Goal: Task Accomplishment & Management: Manage account settings

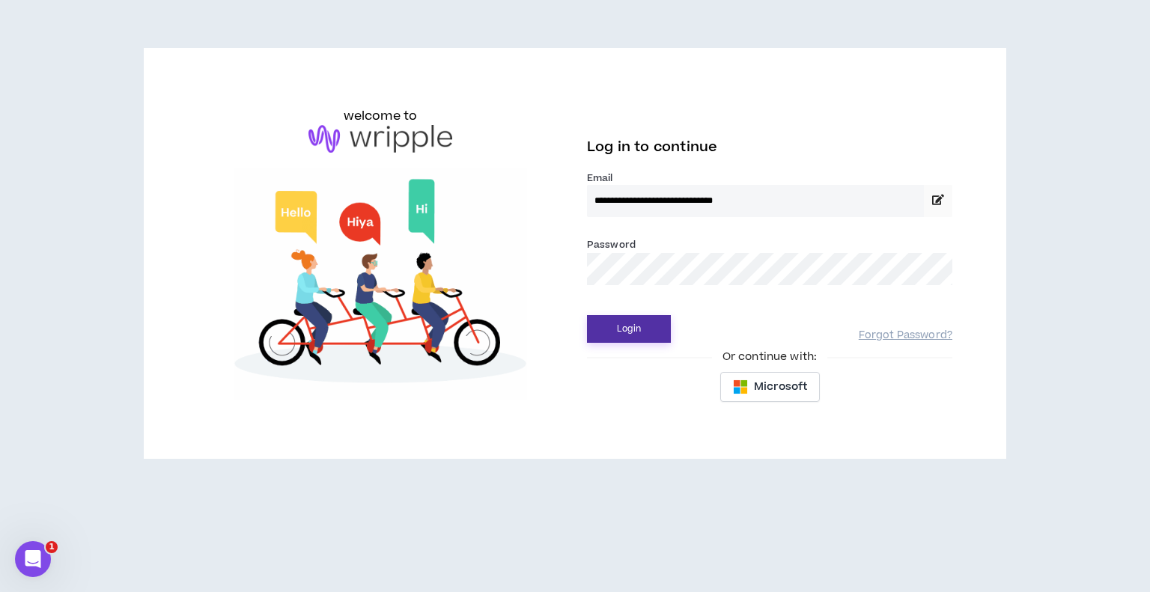
click at [616, 325] on button "Login" at bounding box center [629, 329] width 84 height 28
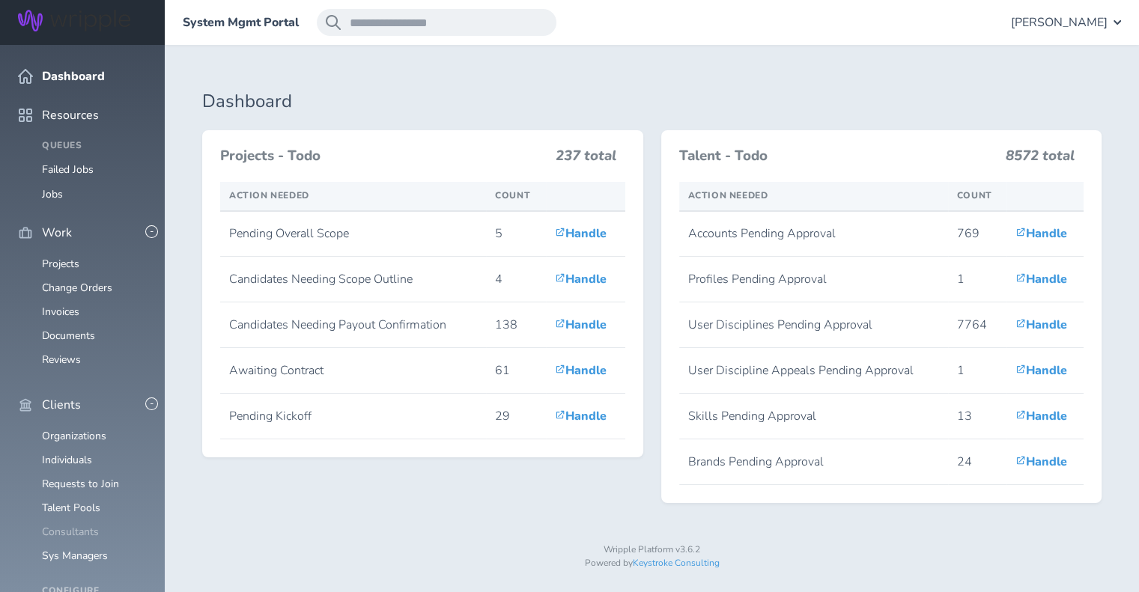
click at [84, 525] on link "Consultants" at bounding box center [70, 532] width 57 height 14
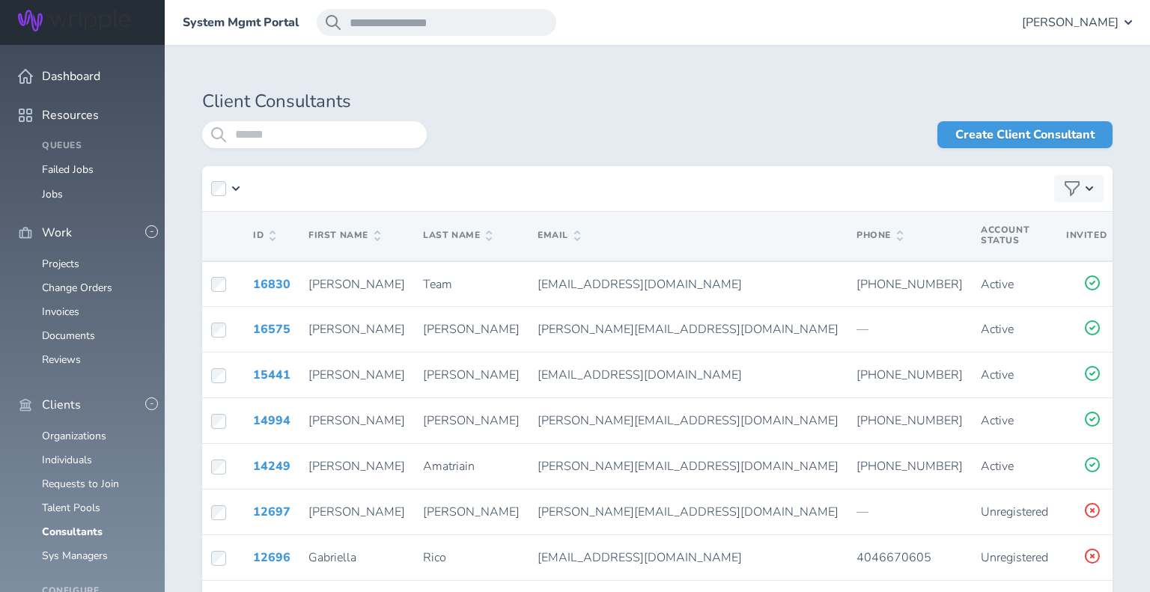
click at [654, 356] on td "[EMAIL_ADDRESS][DOMAIN_NAME]" at bounding box center [688, 376] width 319 height 46
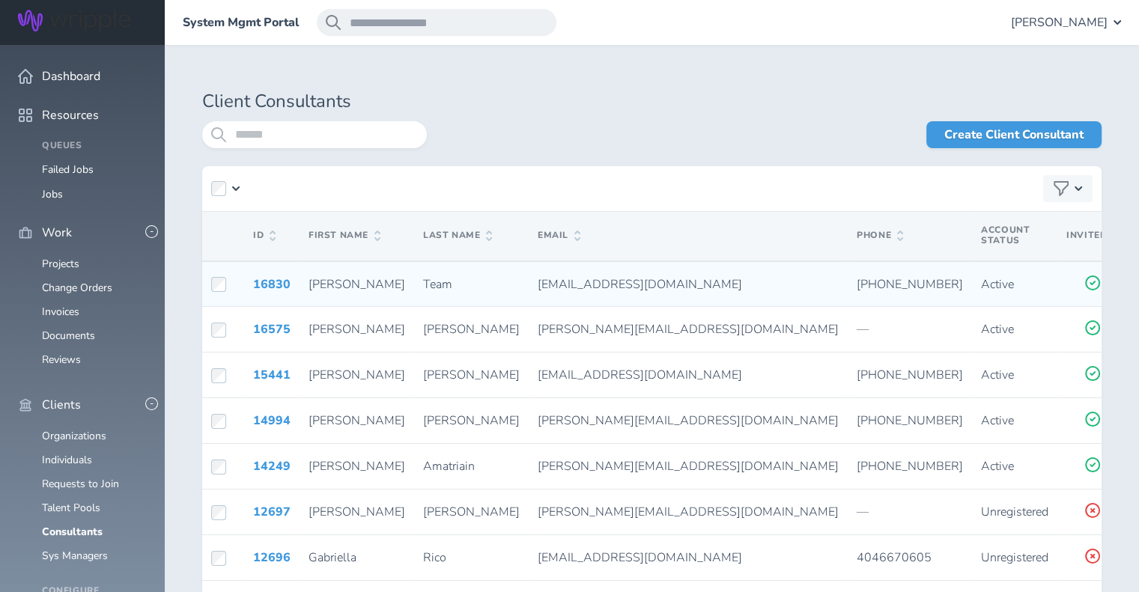
click at [1139, 284] on icon at bounding box center [1145, 282] width 12 height 13
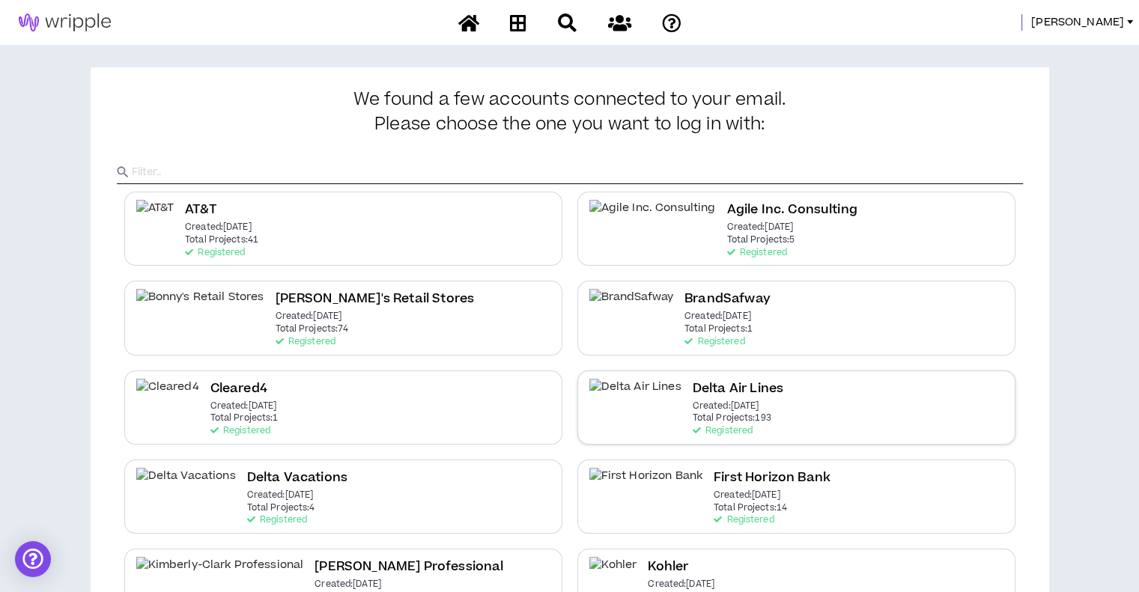
click at [692, 409] on p "Created: Dec 7 2020" at bounding box center [725, 406] width 67 height 10
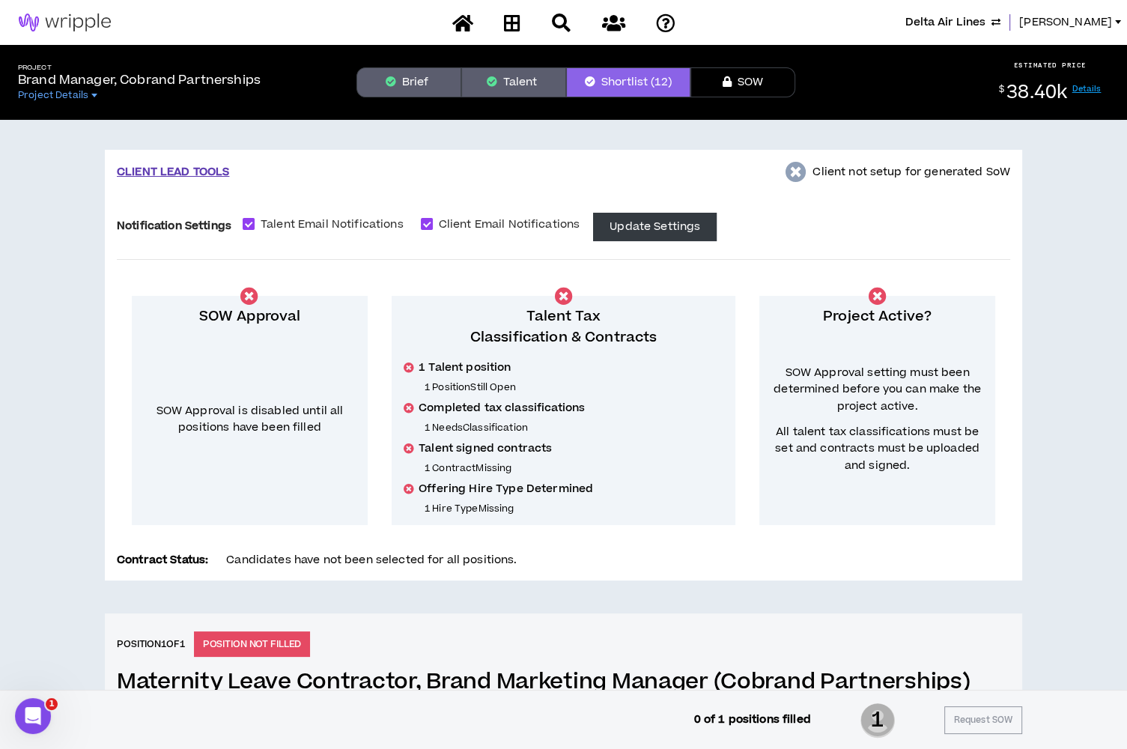
click at [545, 87] on button "Talent" at bounding box center [513, 82] width 105 height 30
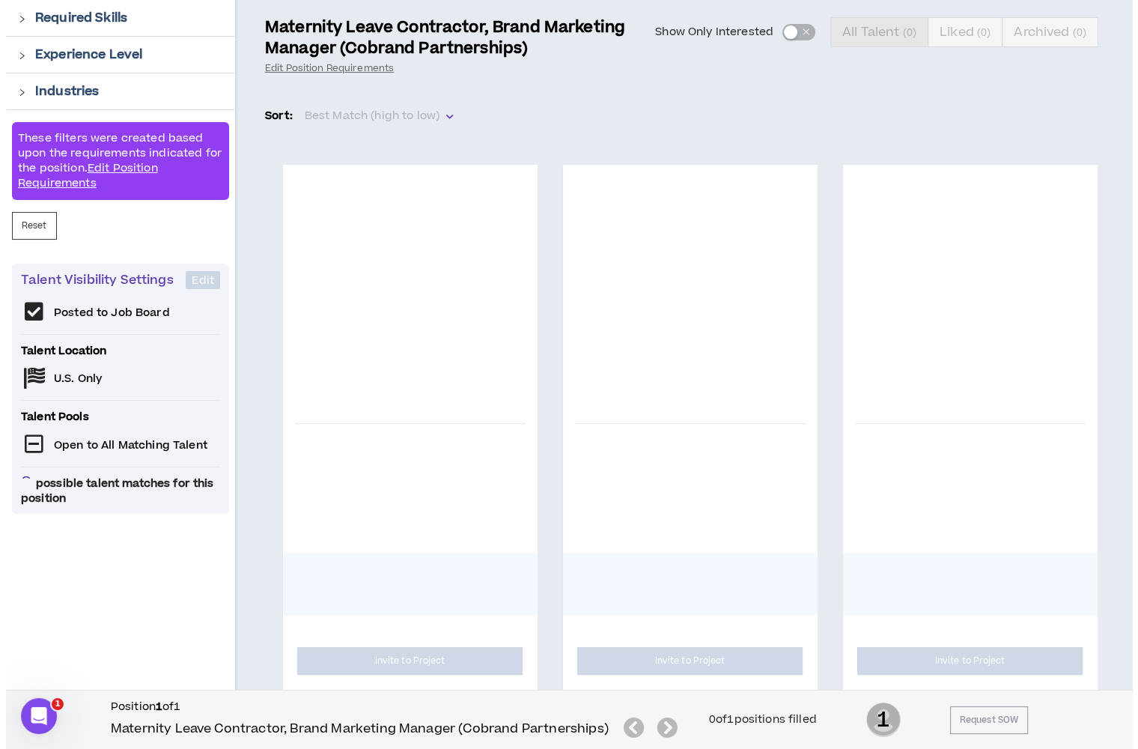
scroll to position [198, 0]
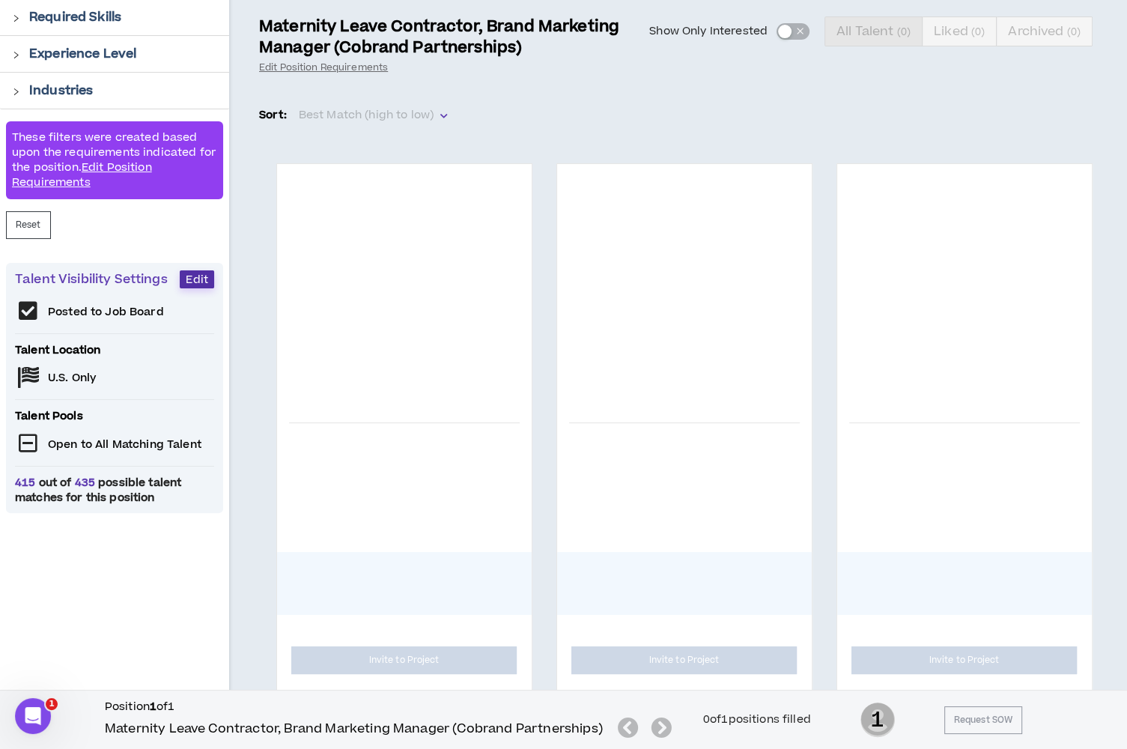
click at [199, 278] on span "Edit" at bounding box center [197, 280] width 22 height 14
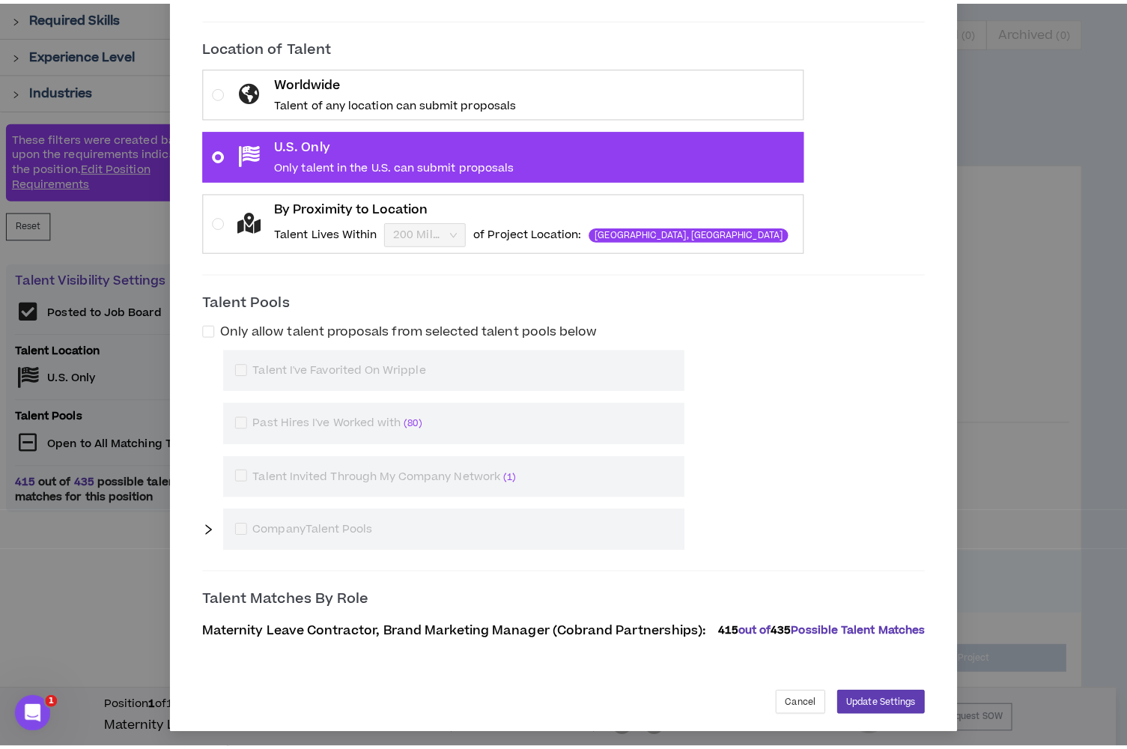
scroll to position [0, 0]
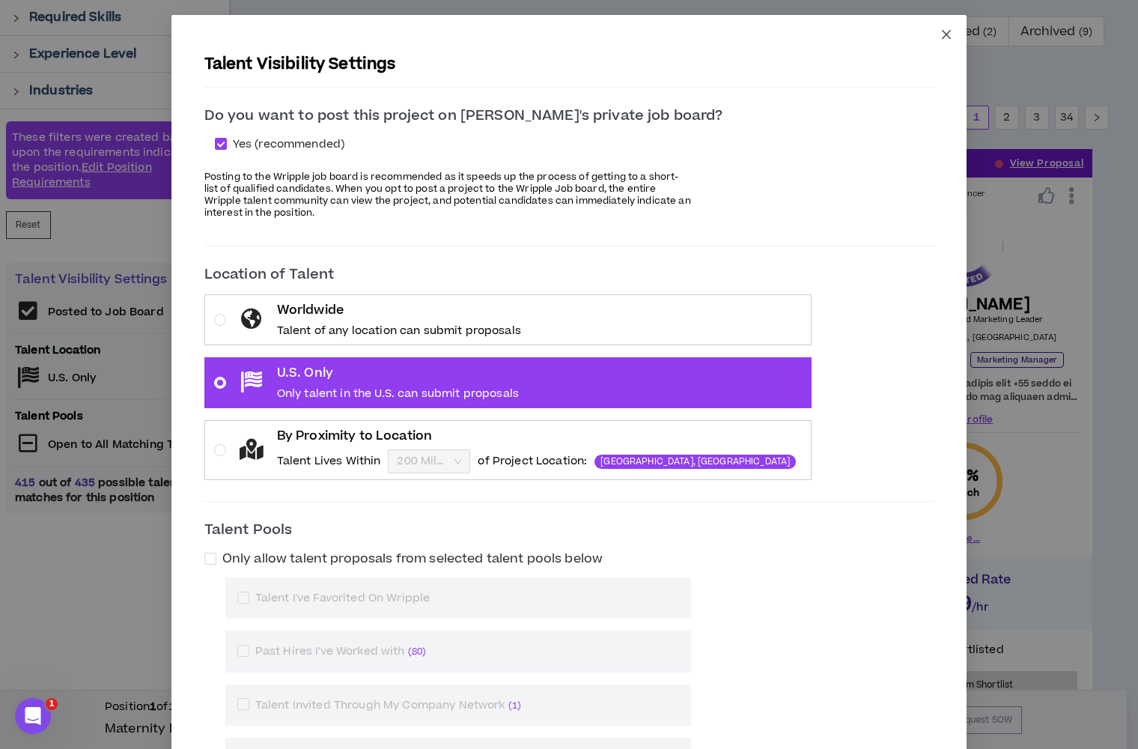
click at [953, 34] on span "Close" at bounding box center [946, 35] width 40 height 40
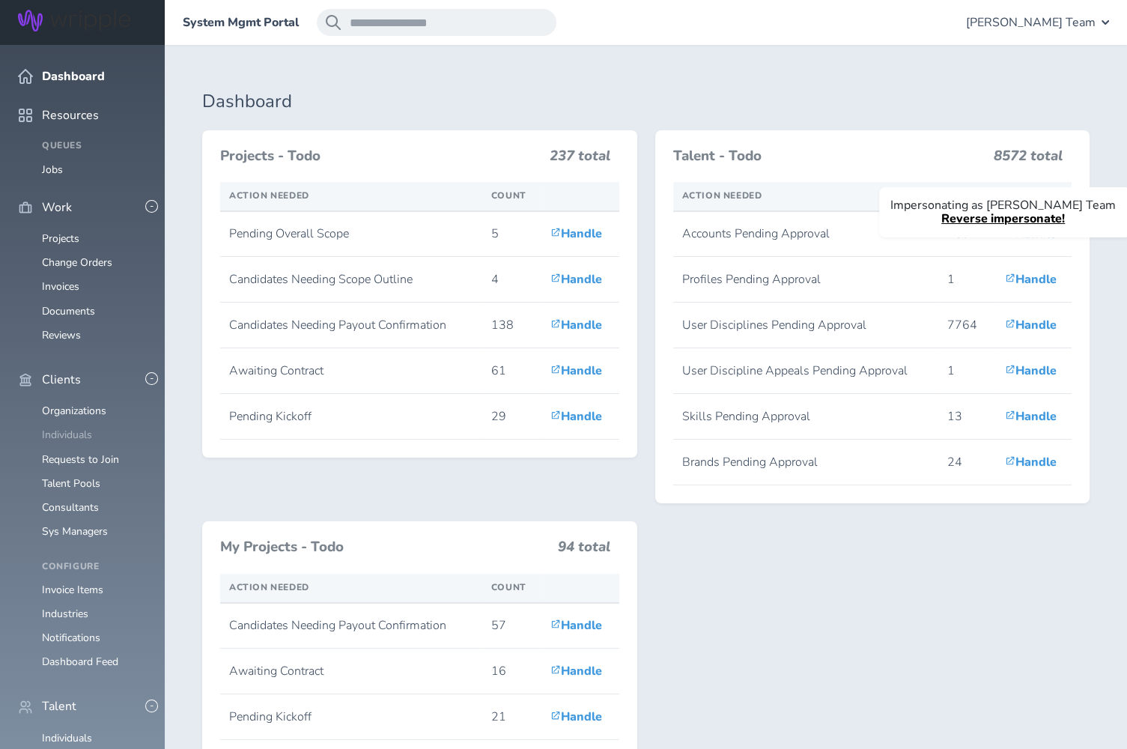
scroll to position [159, 0]
click at [80, 731] on link "Individuals" at bounding box center [67, 738] width 50 height 14
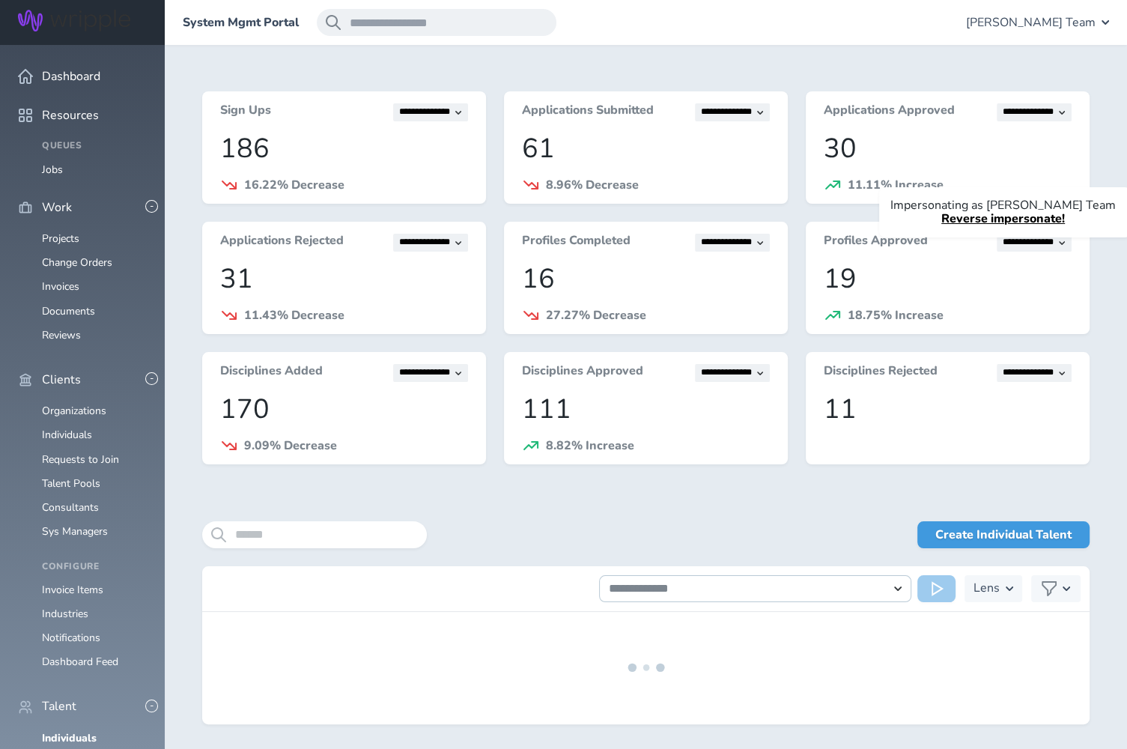
click at [987, 220] on link "Reverse impersonate!" at bounding box center [1003, 218] width 124 height 16
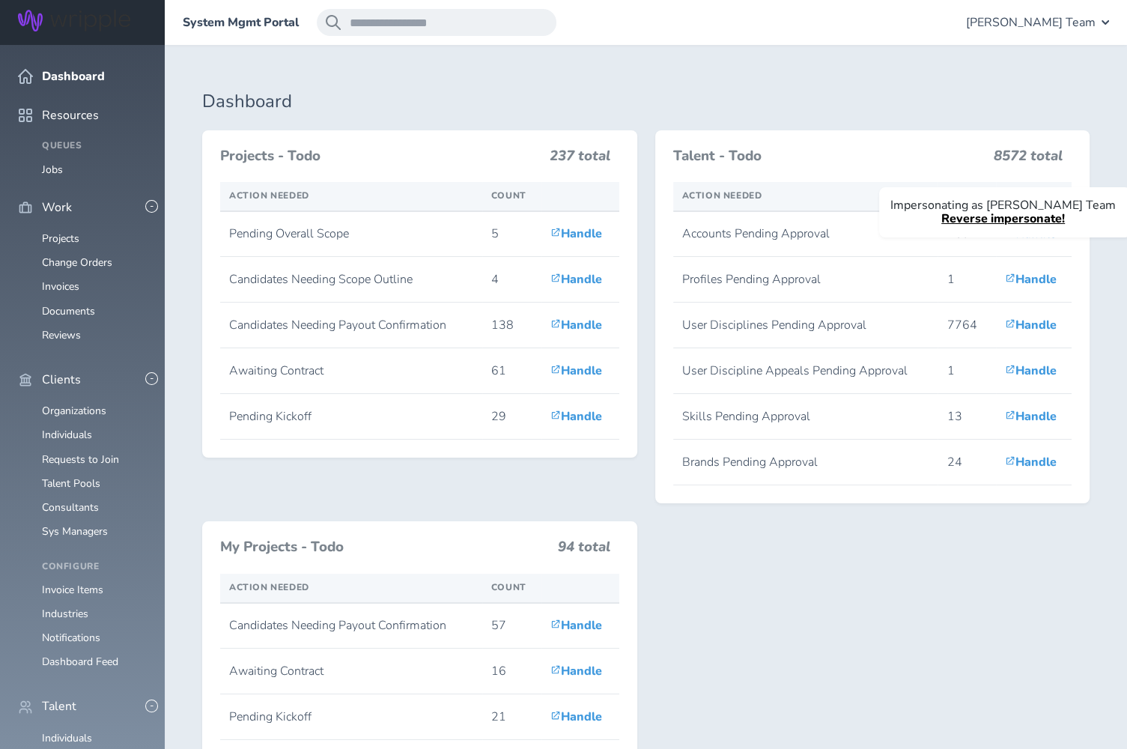
click at [967, 215] on link "Reverse impersonate!" at bounding box center [1003, 218] width 124 height 16
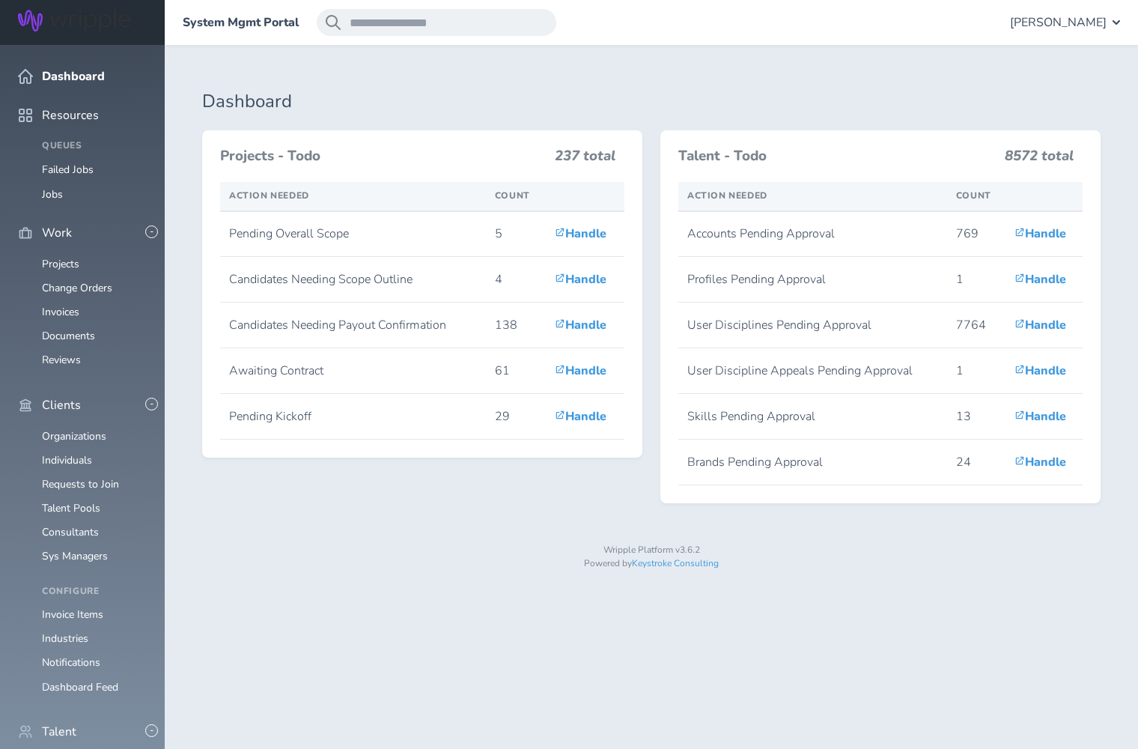
click at [71, 748] on link "Individuals" at bounding box center [67, 762] width 50 height 14
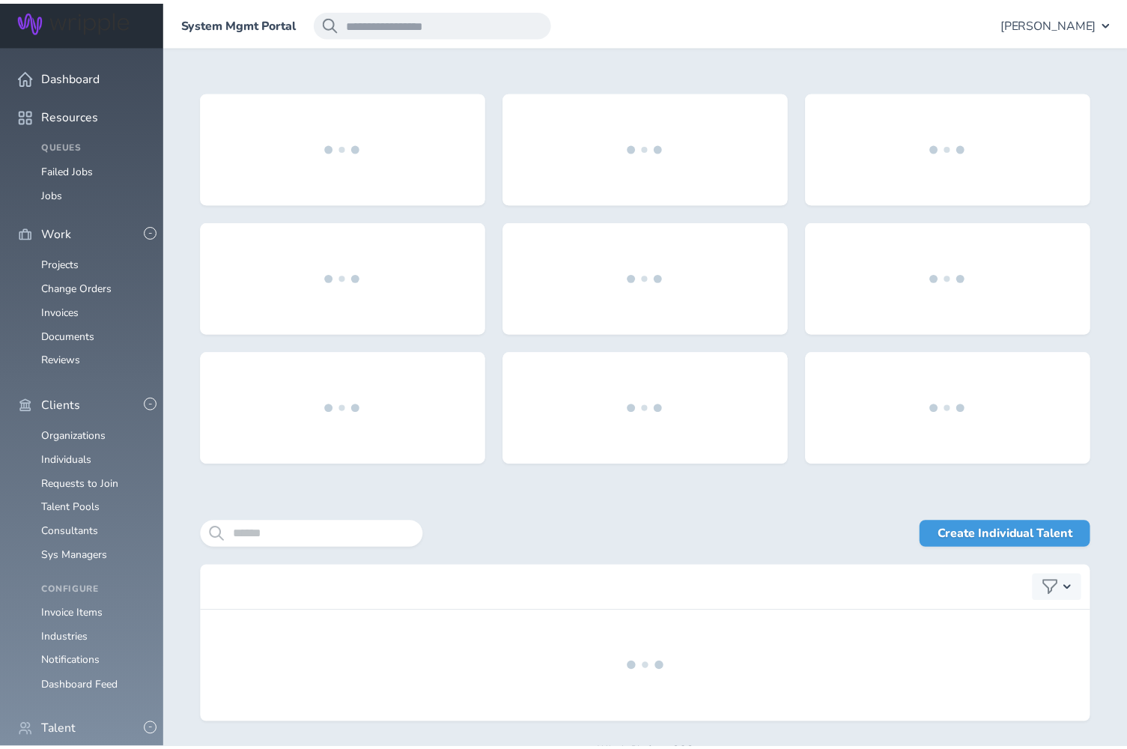
scroll to position [49, 0]
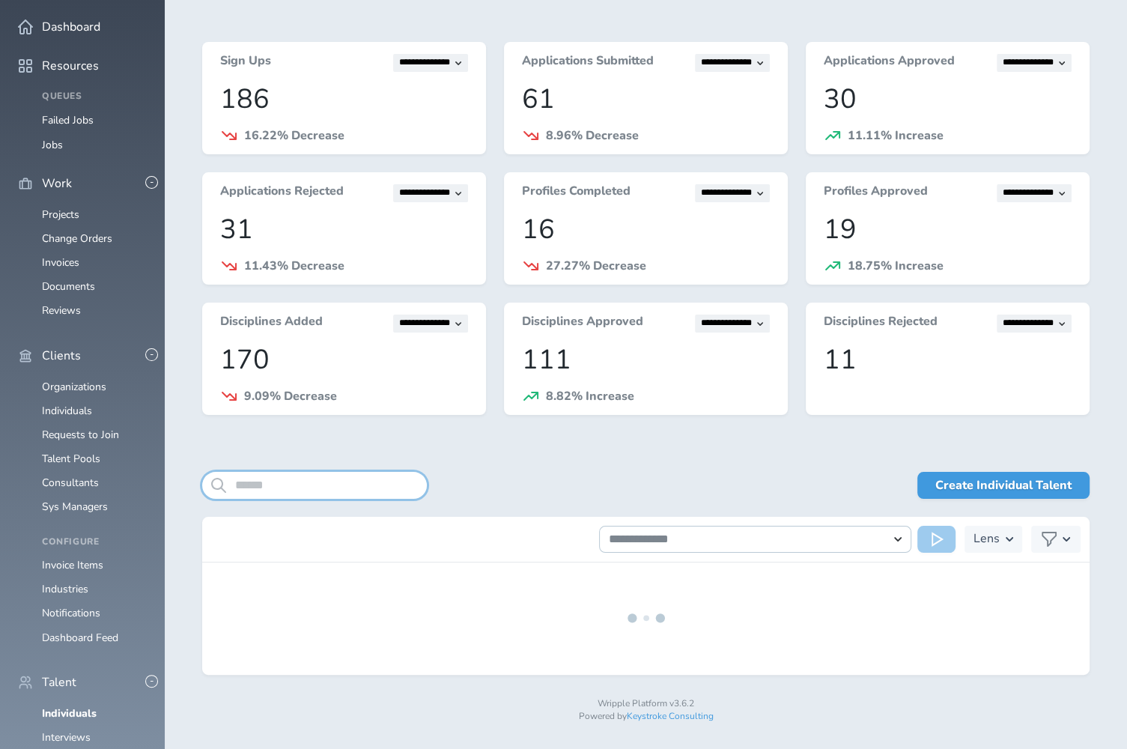
click at [278, 483] on input "search" at bounding box center [314, 485] width 225 height 27
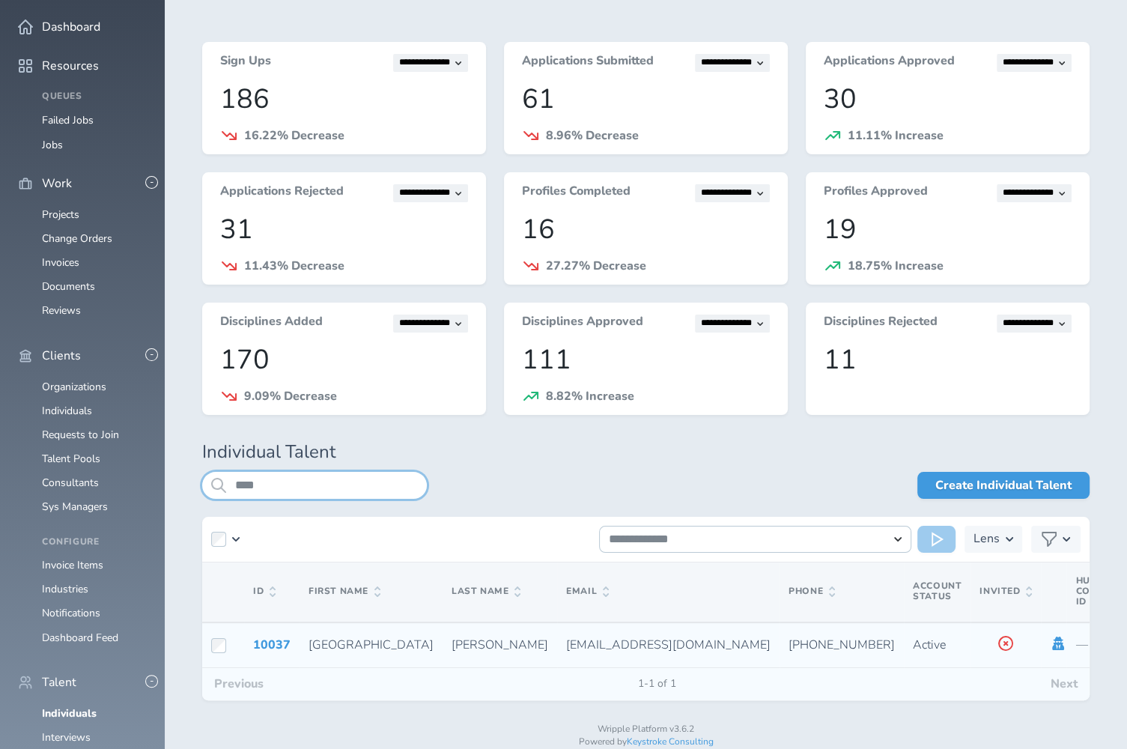
type input "****"
click at [1053, 642] on icon at bounding box center [1059, 642] width 12 height 13
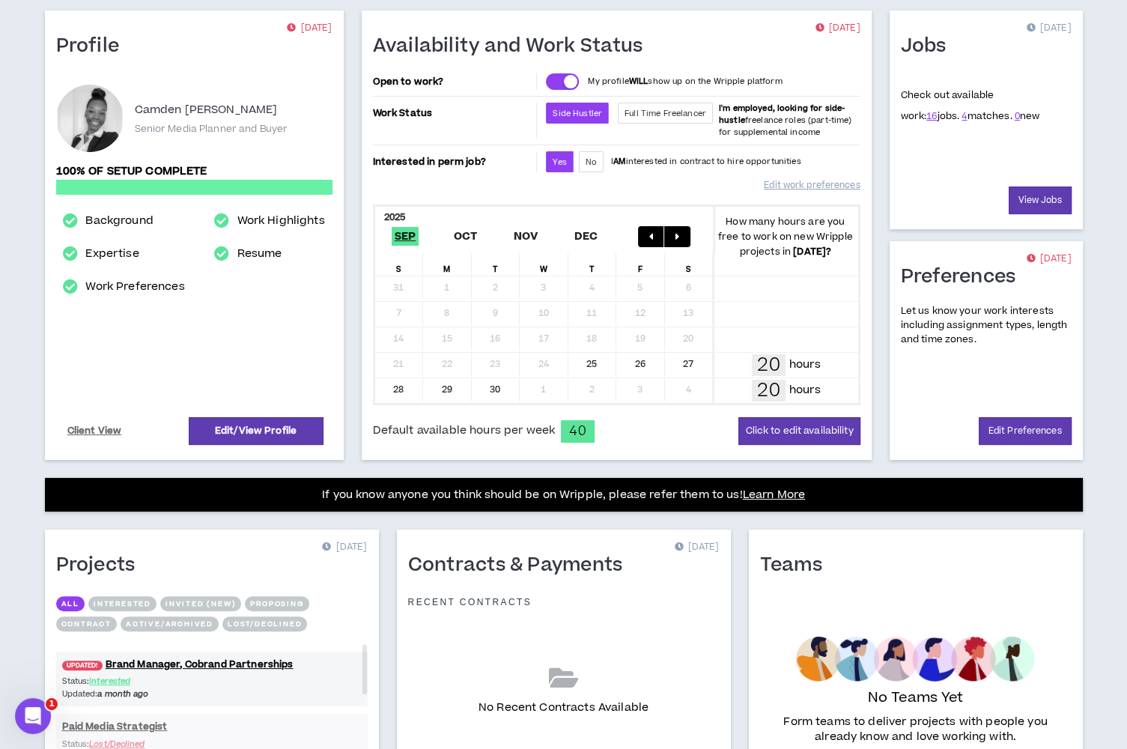
scroll to position [121, 0]
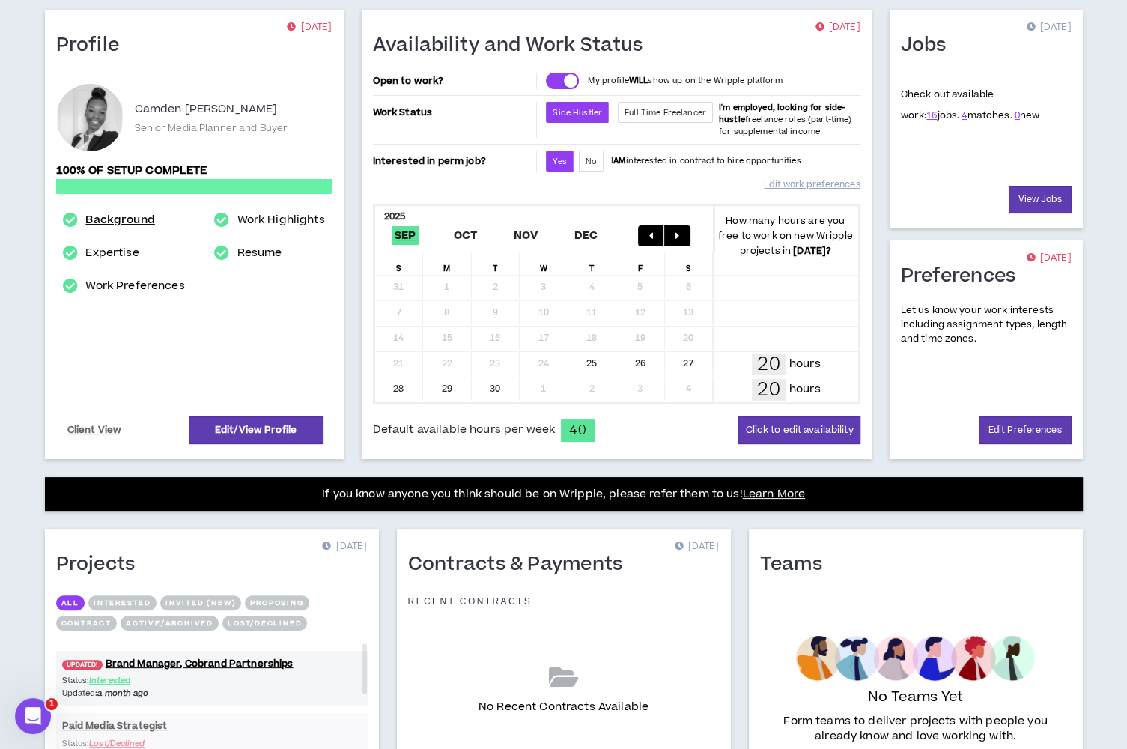
click at [135, 218] on link "Background" at bounding box center [119, 220] width 69 height 18
select select "*"
select select "US"
select select "*******"
select select "*"
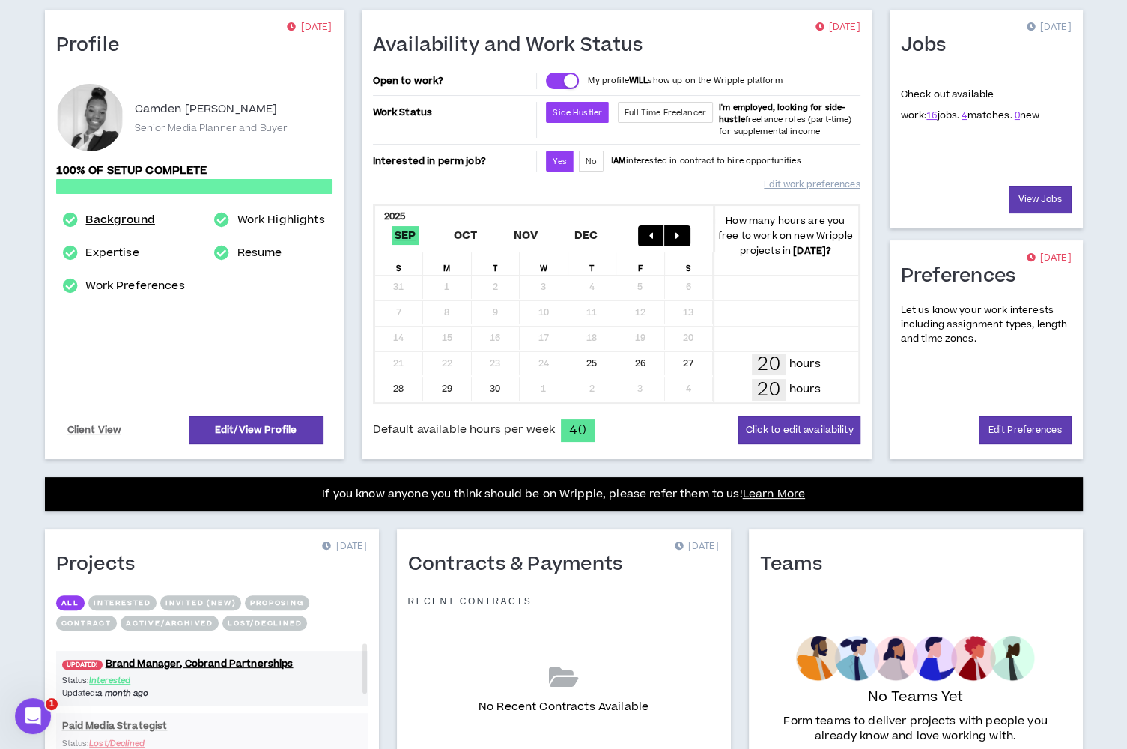
select select "**********"
select select "*****"
select select "**********"
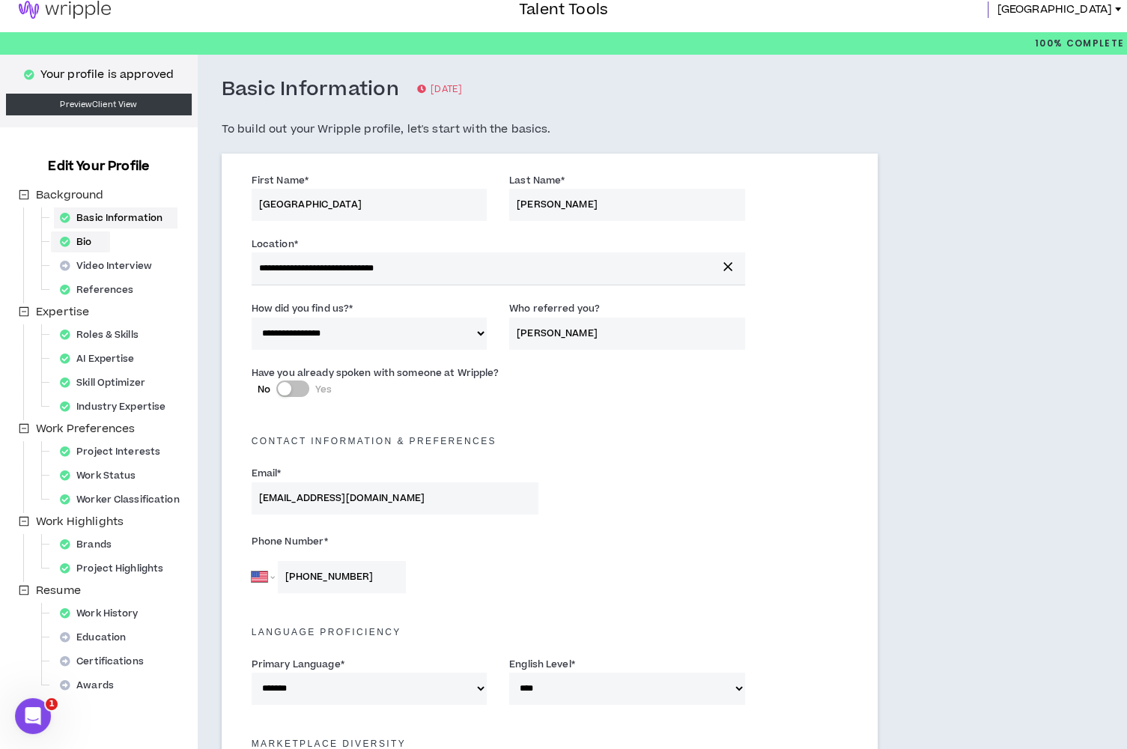
scroll to position [11, 0]
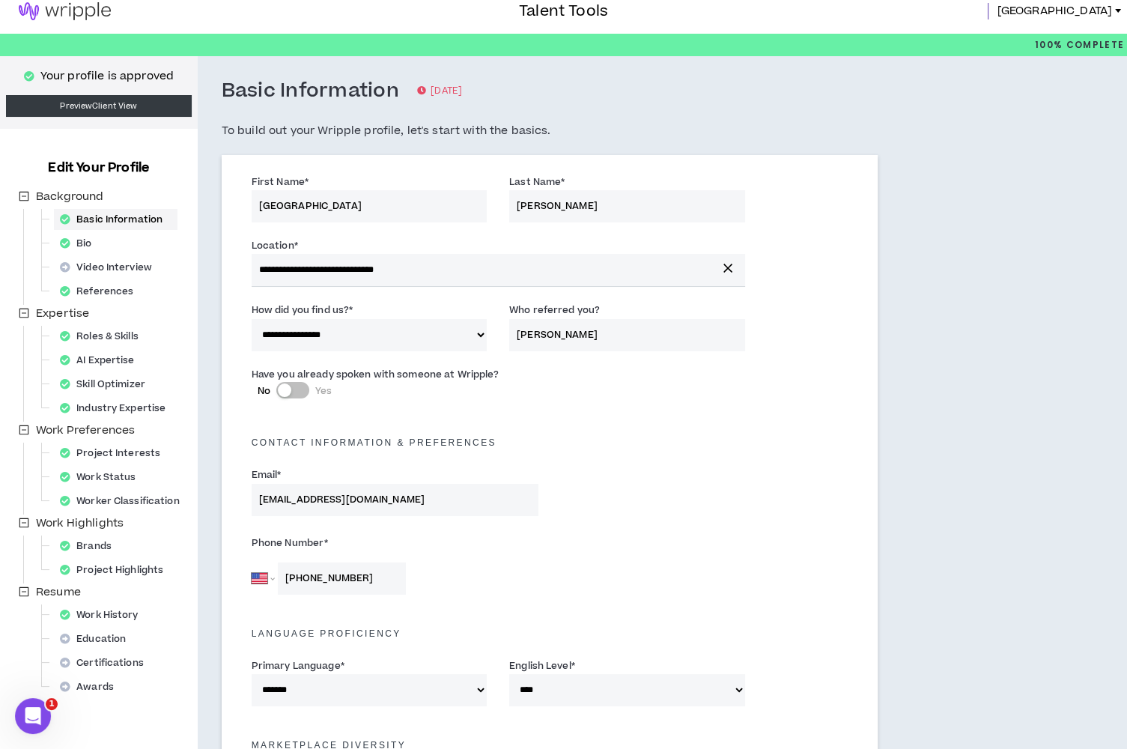
click at [94, 17] on img at bounding box center [65, 11] width 130 height 18
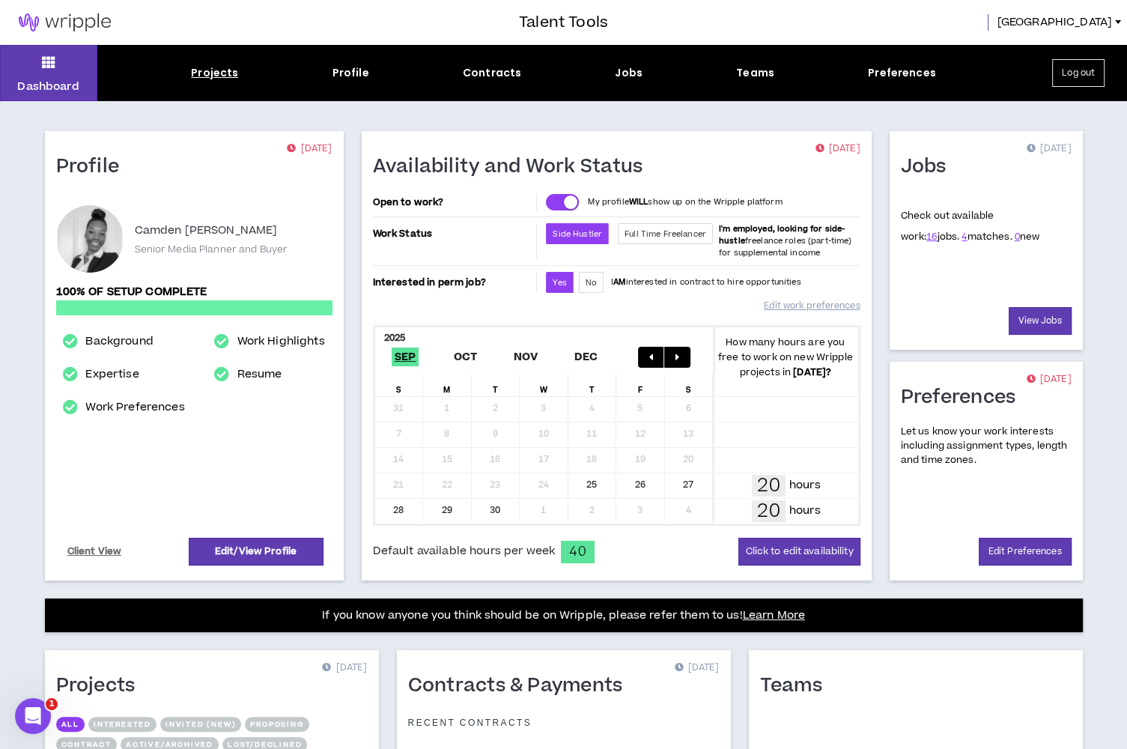
click at [216, 76] on div "Projects" at bounding box center [214, 73] width 47 height 16
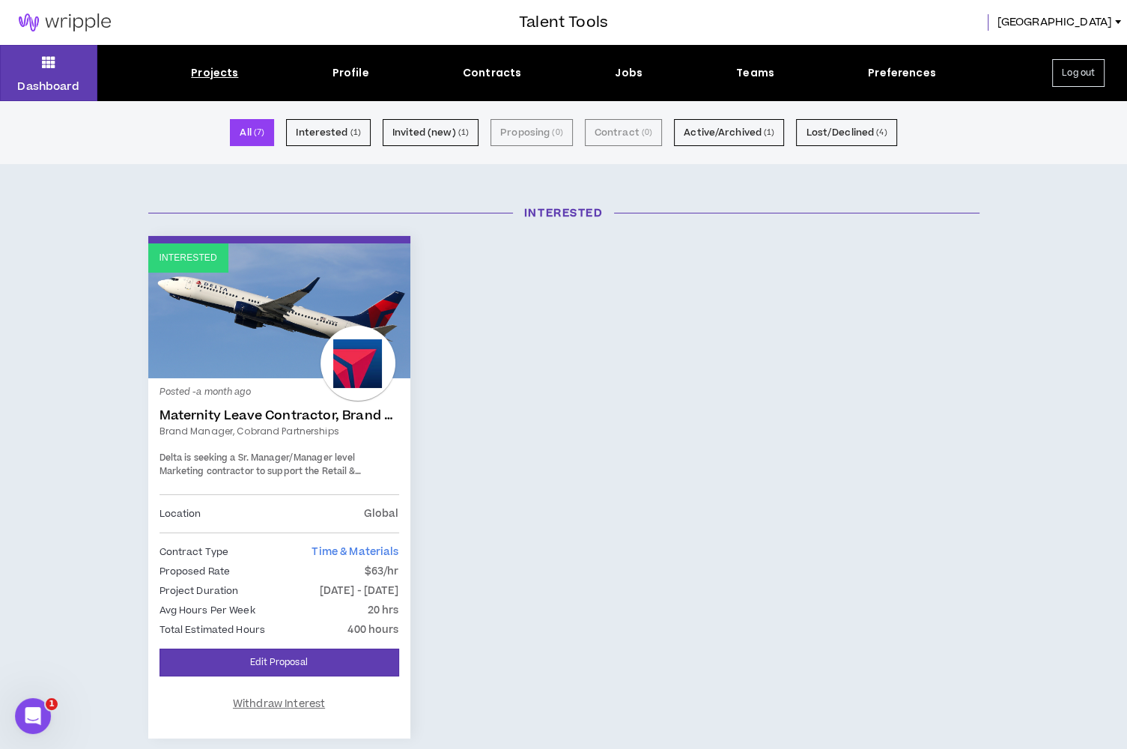
click at [1059, 79] on button "Log out" at bounding box center [1078, 73] width 52 height 28
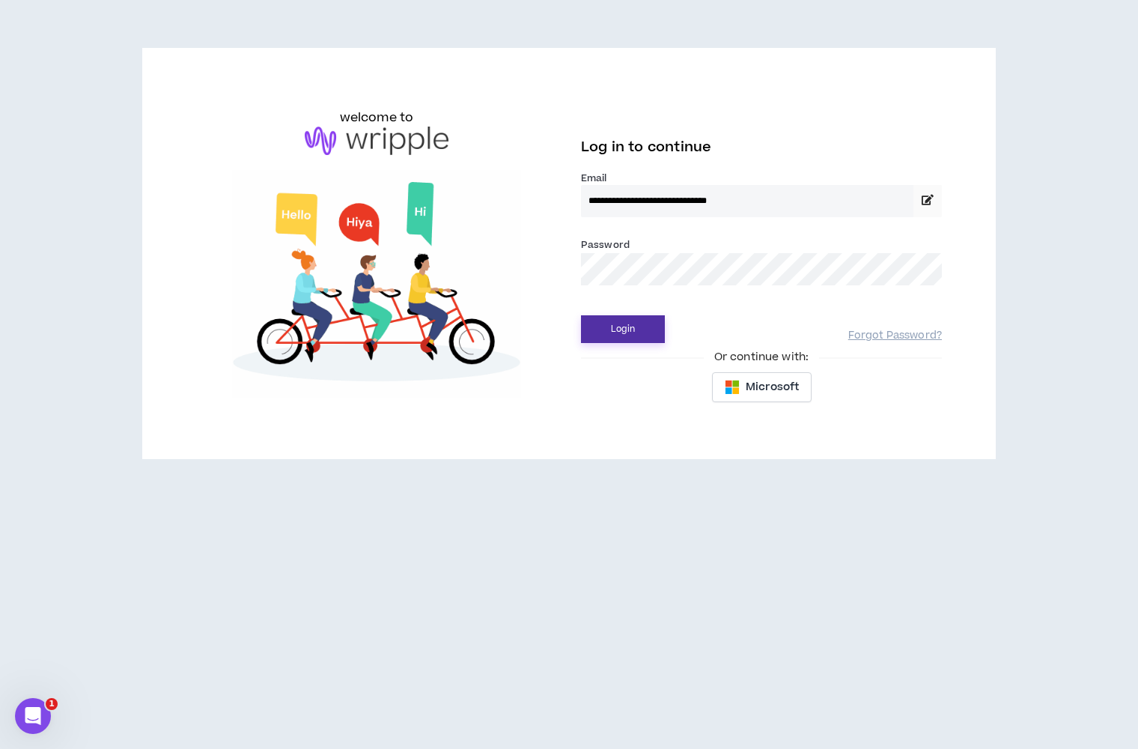
click at [610, 328] on button "Login" at bounding box center [623, 329] width 84 height 28
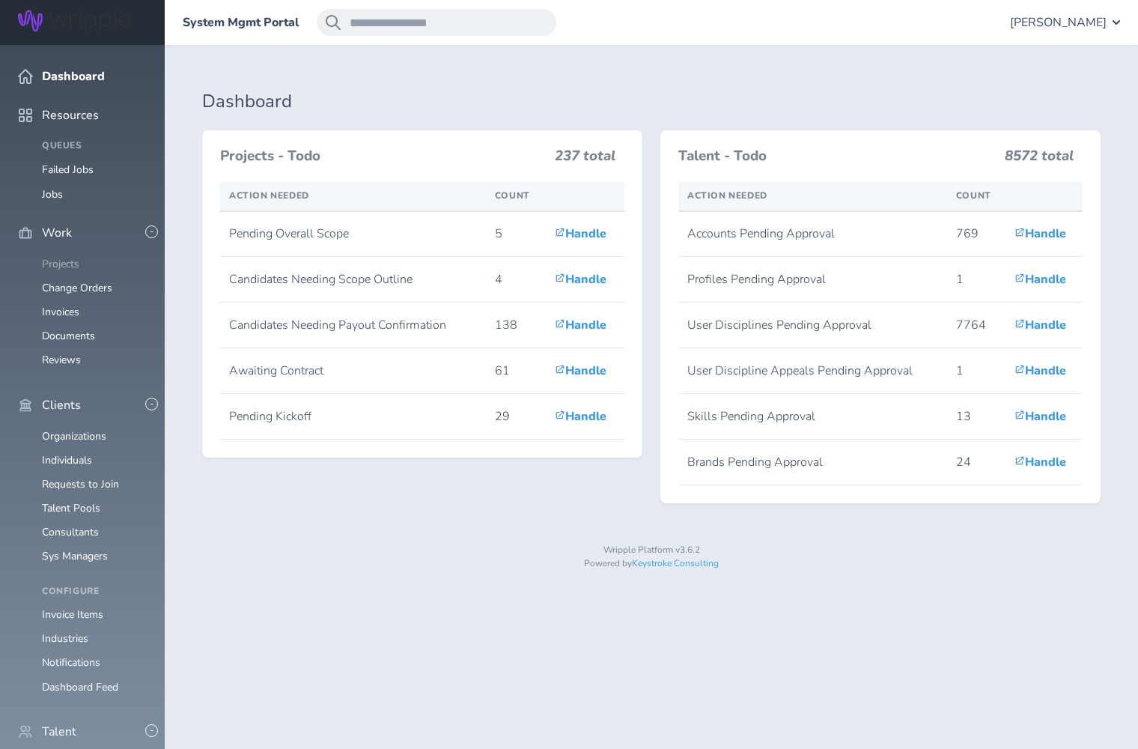
click at [69, 257] on link "Projects" at bounding box center [60, 264] width 37 height 14
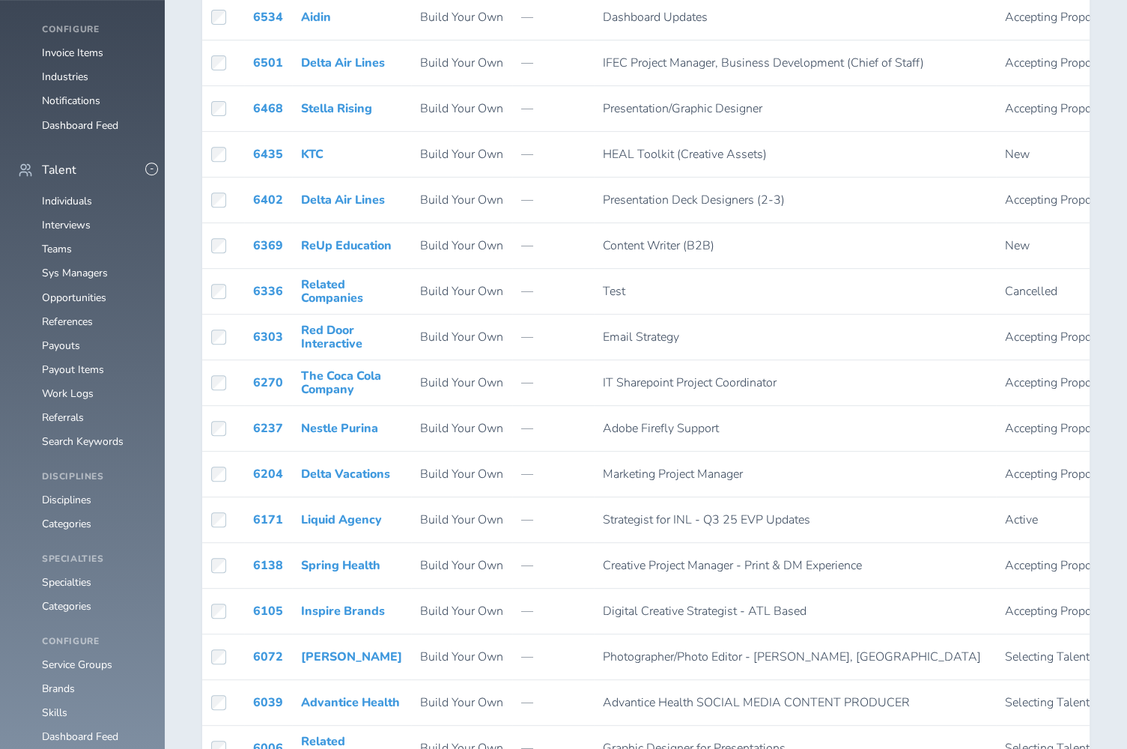
scroll to position [793, 0]
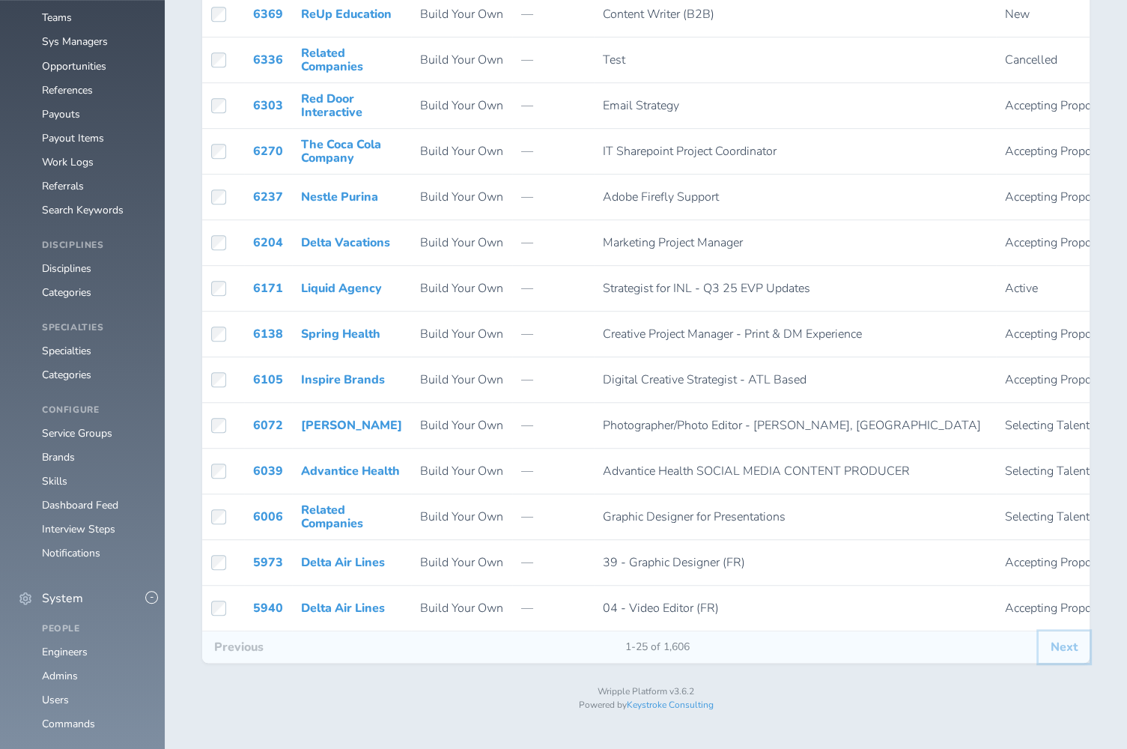
click at [1070, 651] on button "Next" at bounding box center [1063, 646] width 51 height 31
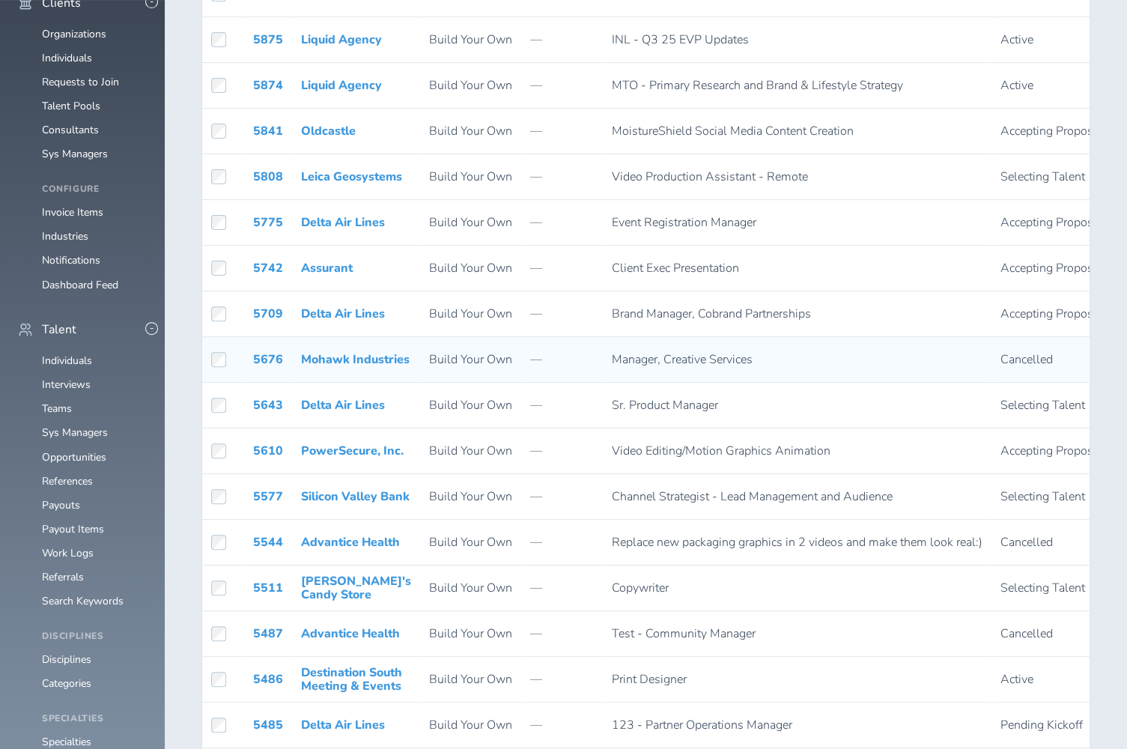
scroll to position [403, 0]
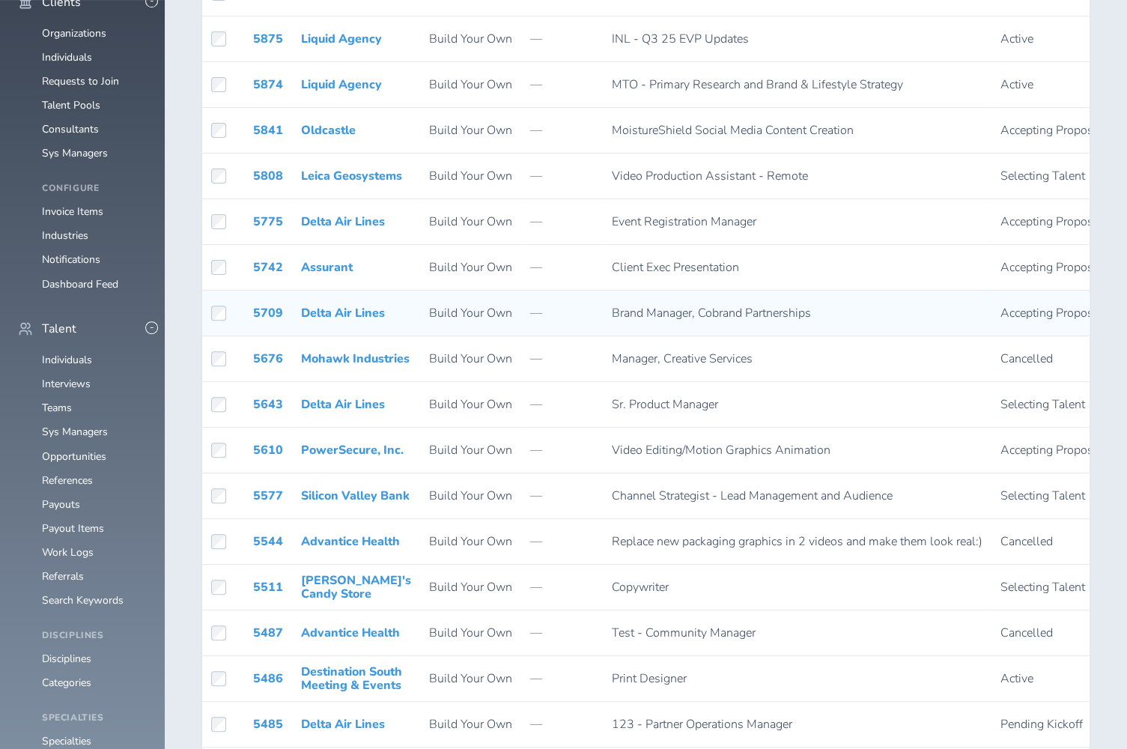
click at [272, 302] on td "5709" at bounding box center [268, 313] width 48 height 46
click at [273, 313] on link "5709" at bounding box center [268, 313] width 30 height 16
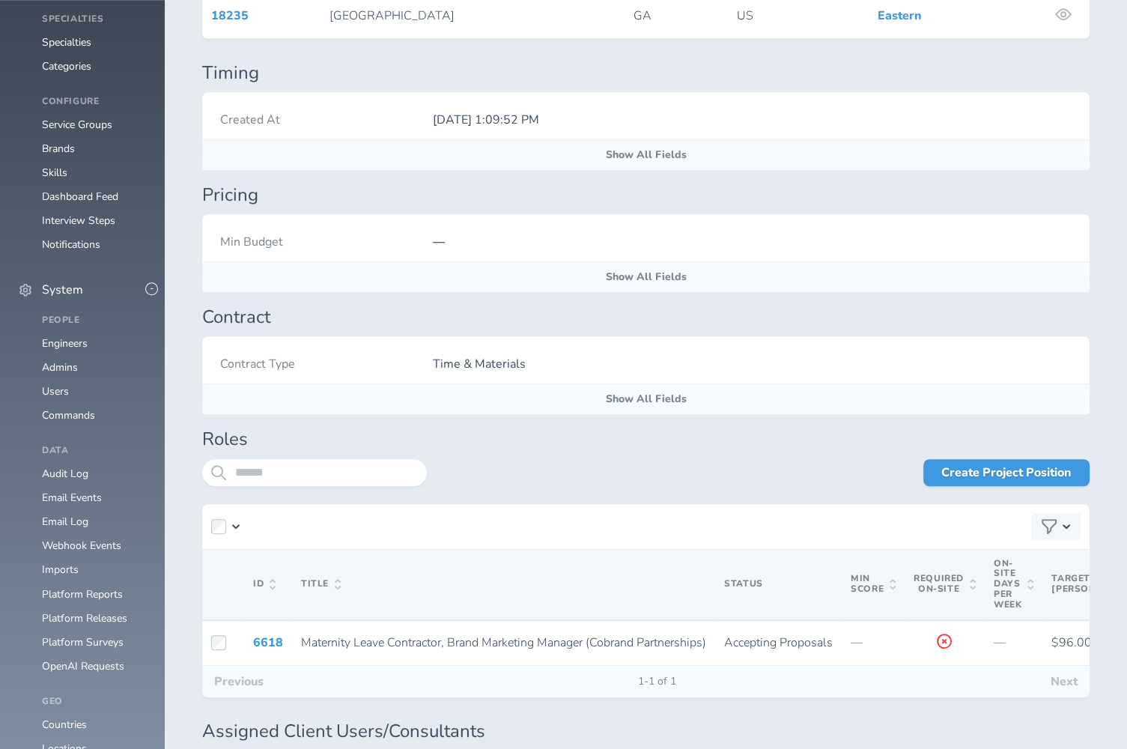
scroll to position [1103, 0]
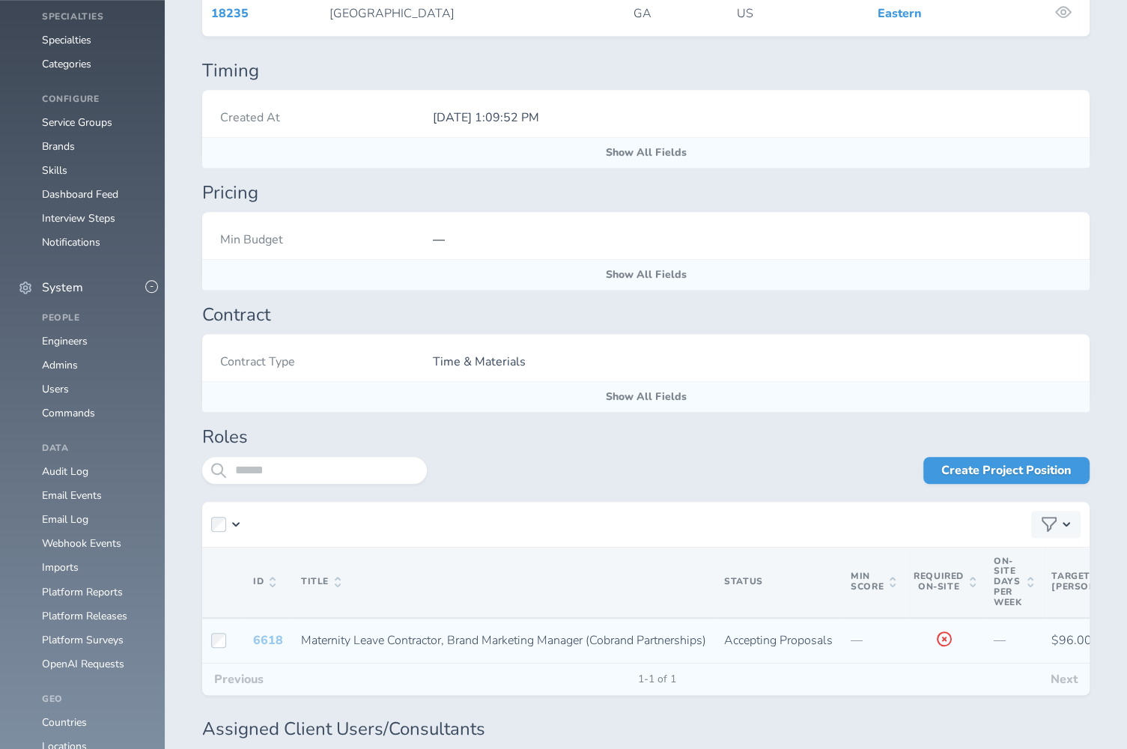
click at [257, 632] on link "6618" at bounding box center [268, 640] width 30 height 16
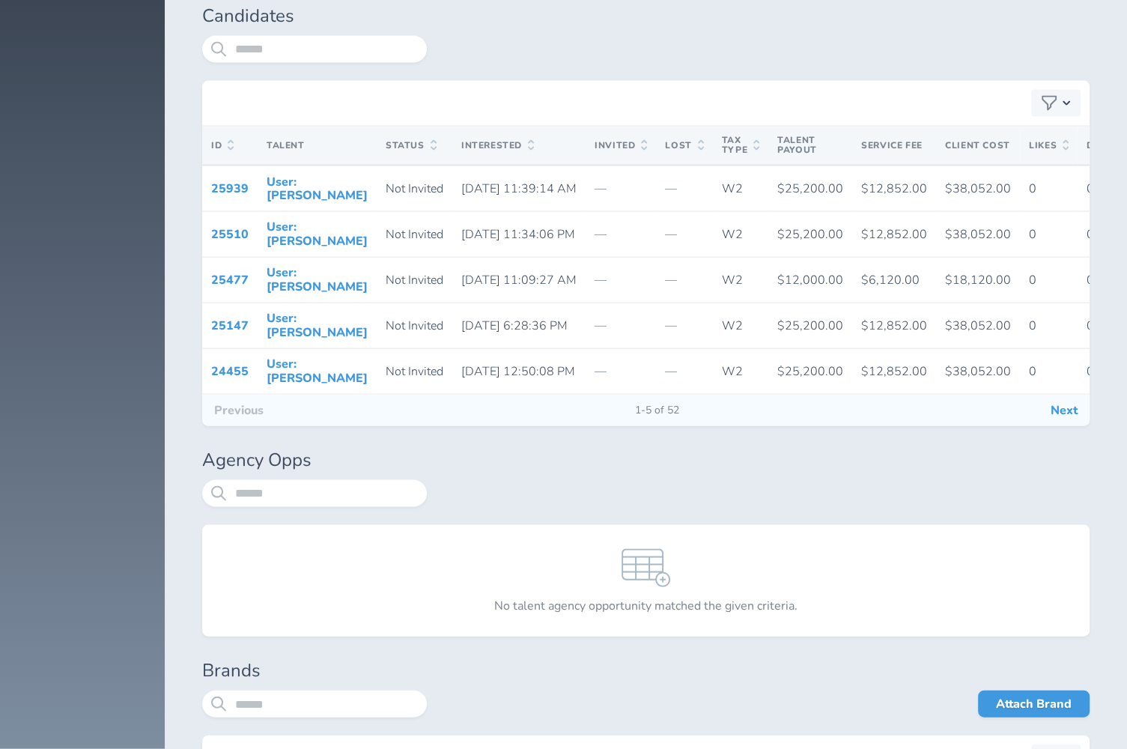
scroll to position [2945, 0]
click at [1073, 425] on button "Next" at bounding box center [1063, 409] width 51 height 31
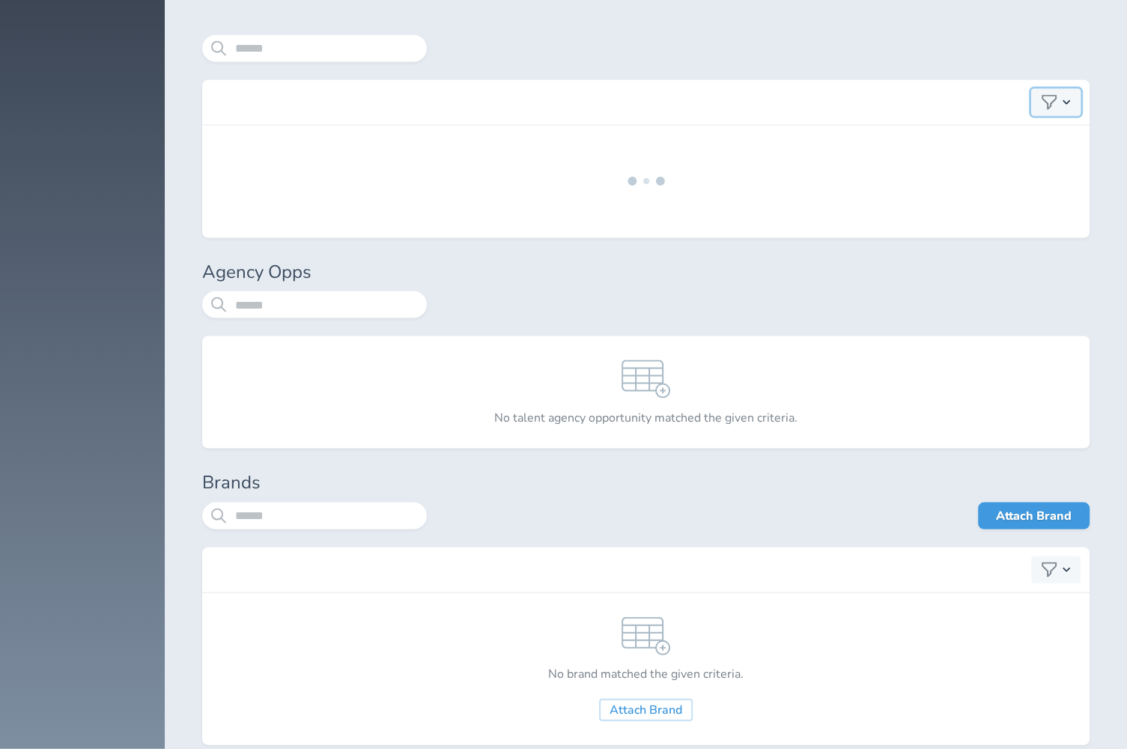
click at [1062, 112] on div "button" at bounding box center [1055, 102] width 49 height 27
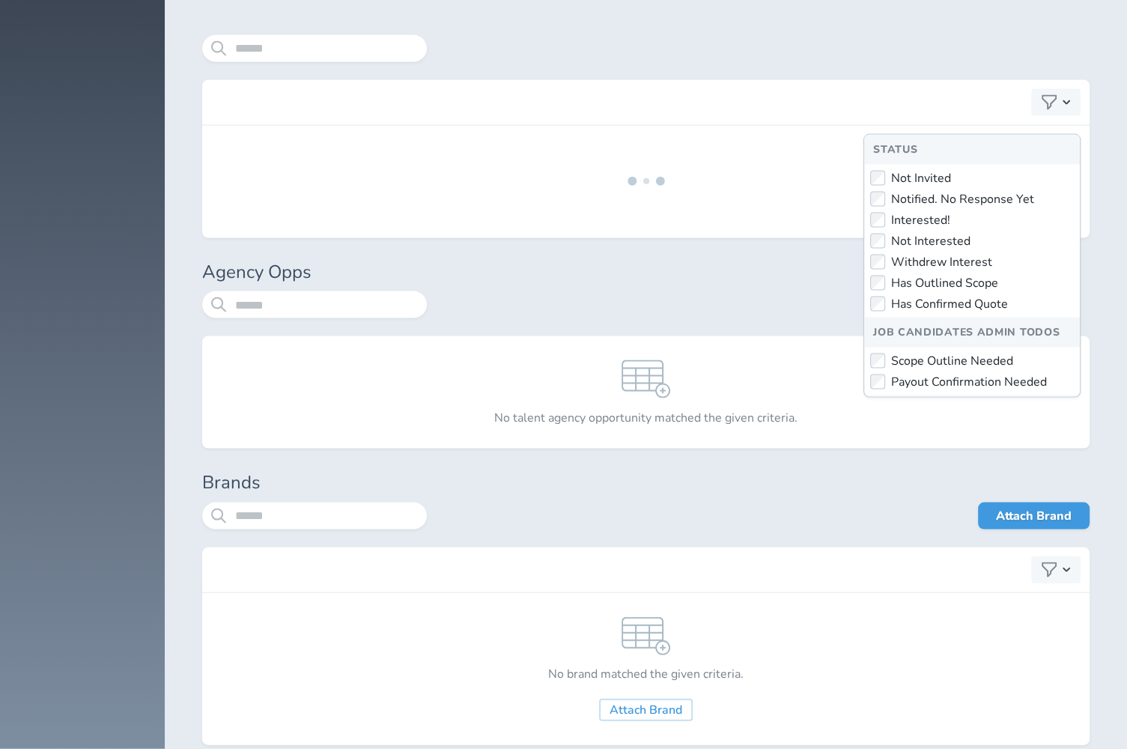
click at [981, 58] on div at bounding box center [758, 57] width 663 height 45
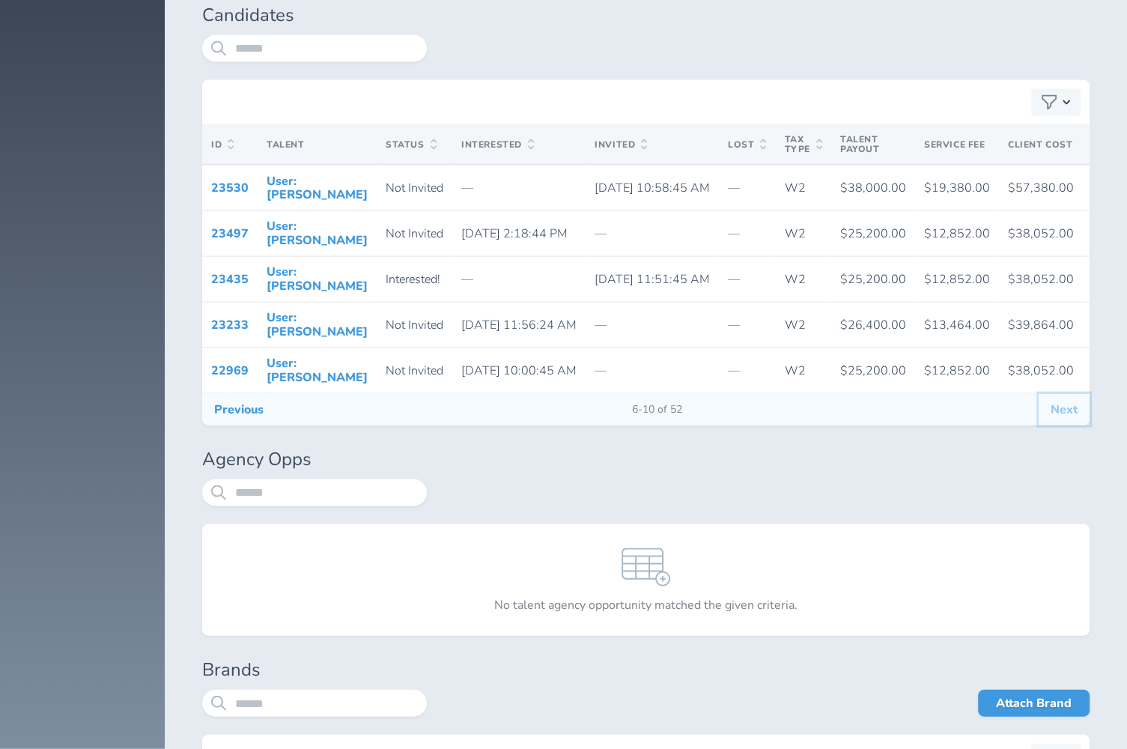
click at [1056, 425] on button "Next" at bounding box center [1063, 409] width 51 height 31
click at [1044, 425] on button "Next" at bounding box center [1063, 409] width 51 height 31
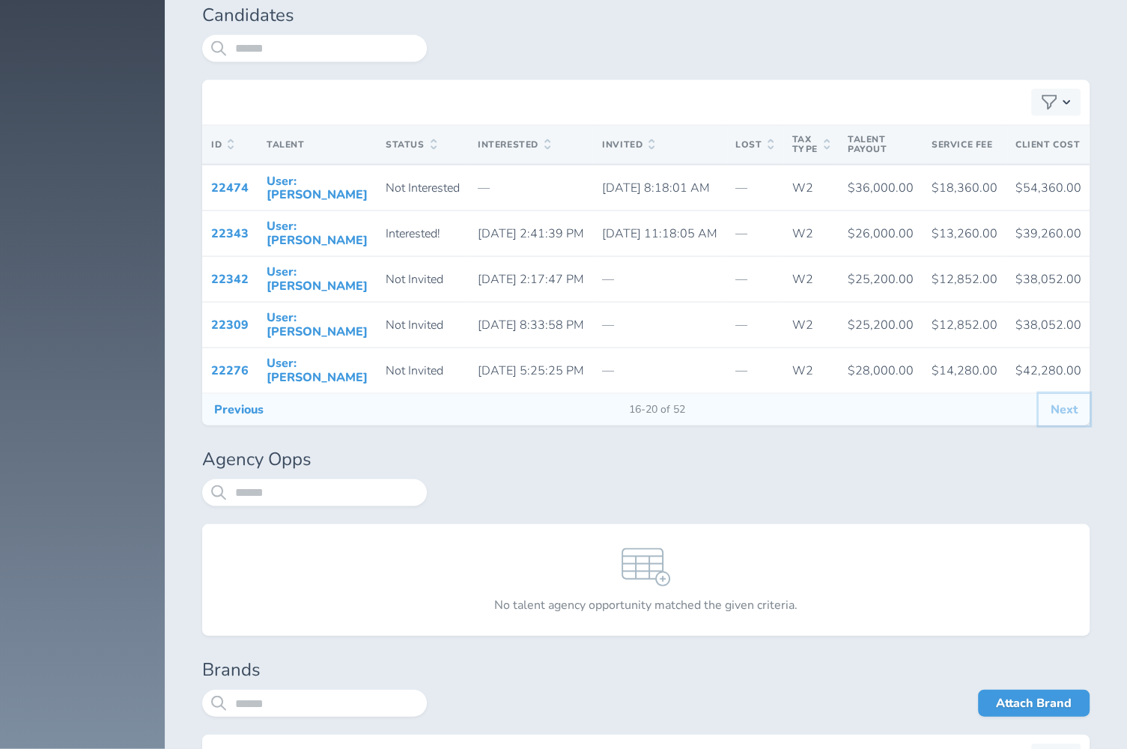
click at [1069, 425] on button "Next" at bounding box center [1063, 409] width 51 height 31
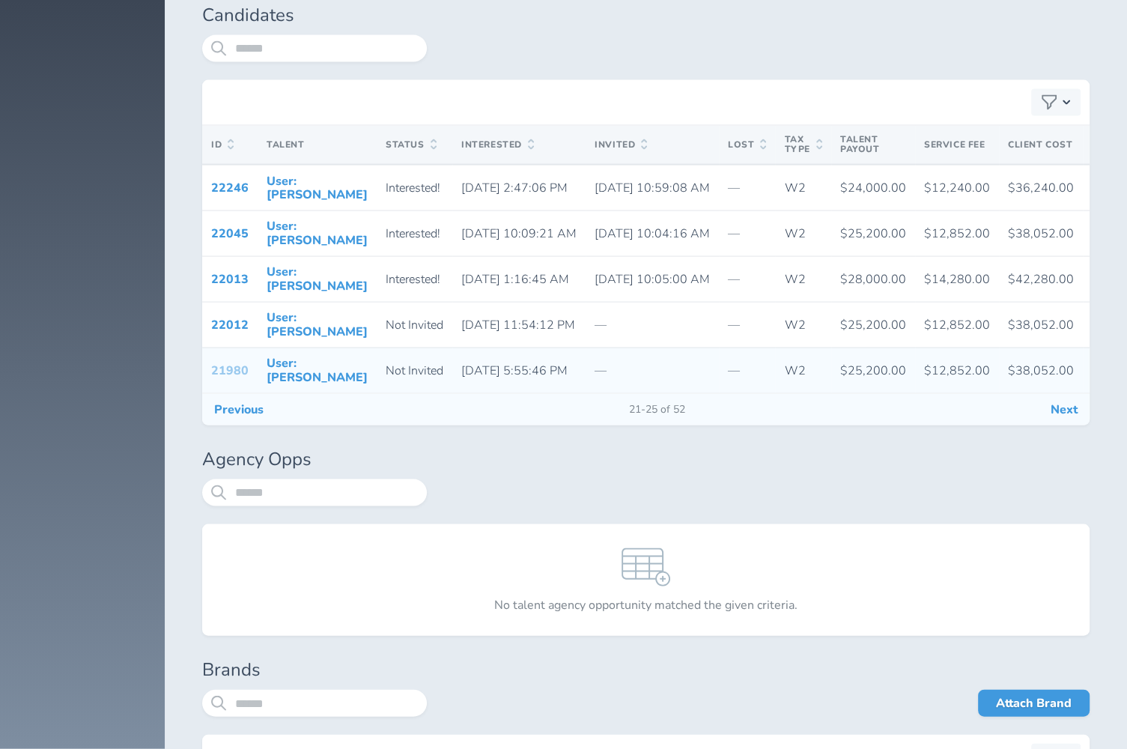
click at [234, 379] on link "21980" at bounding box center [229, 370] width 37 height 16
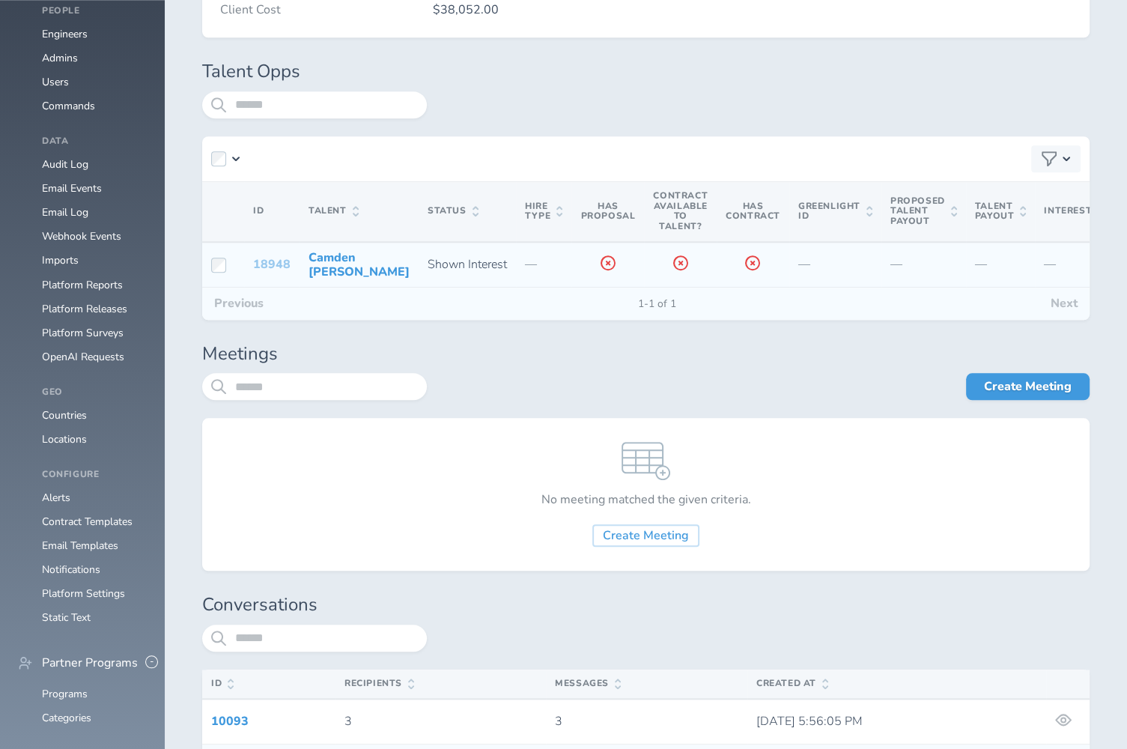
click at [272, 259] on link "18948" at bounding box center [271, 264] width 37 height 16
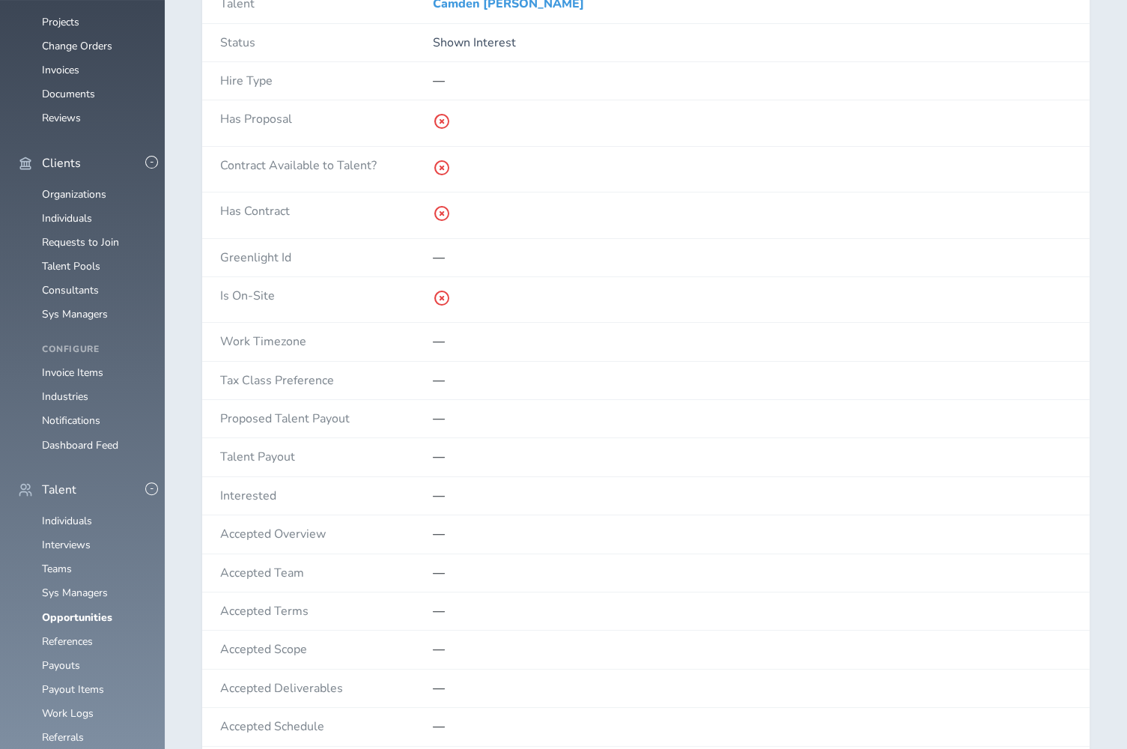
scroll to position [243, 0]
click at [444, 493] on p "—" at bounding box center [752, 494] width 639 height 13
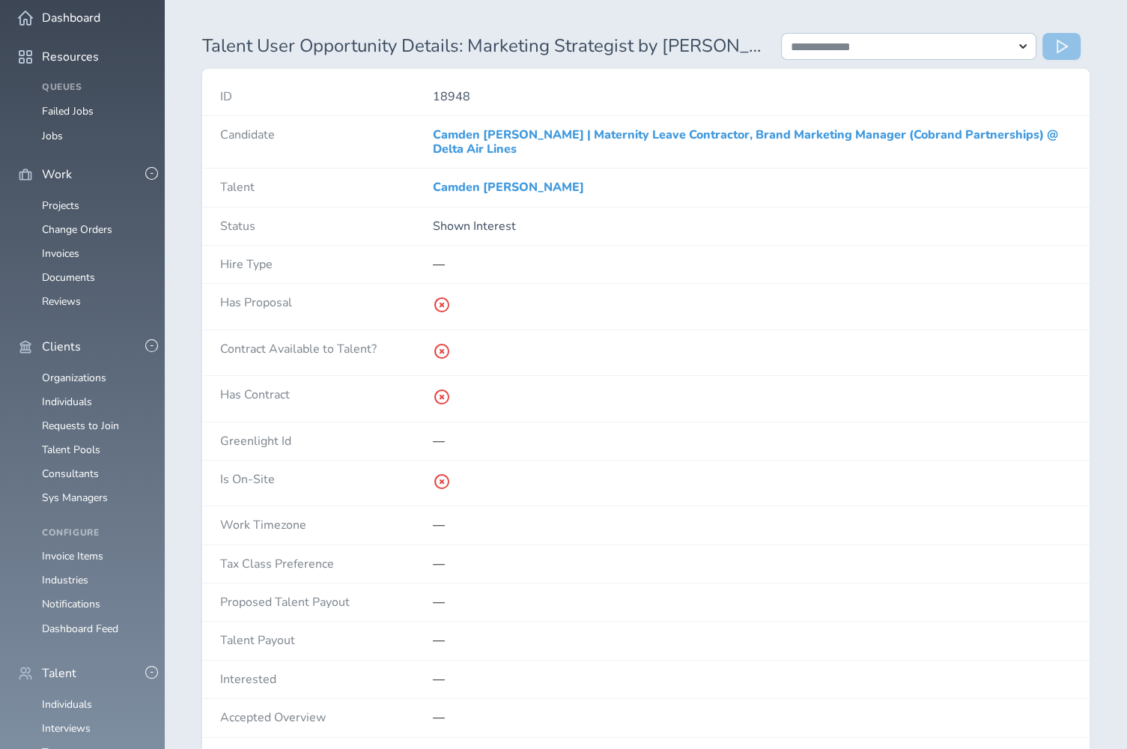
scroll to position [56, 0]
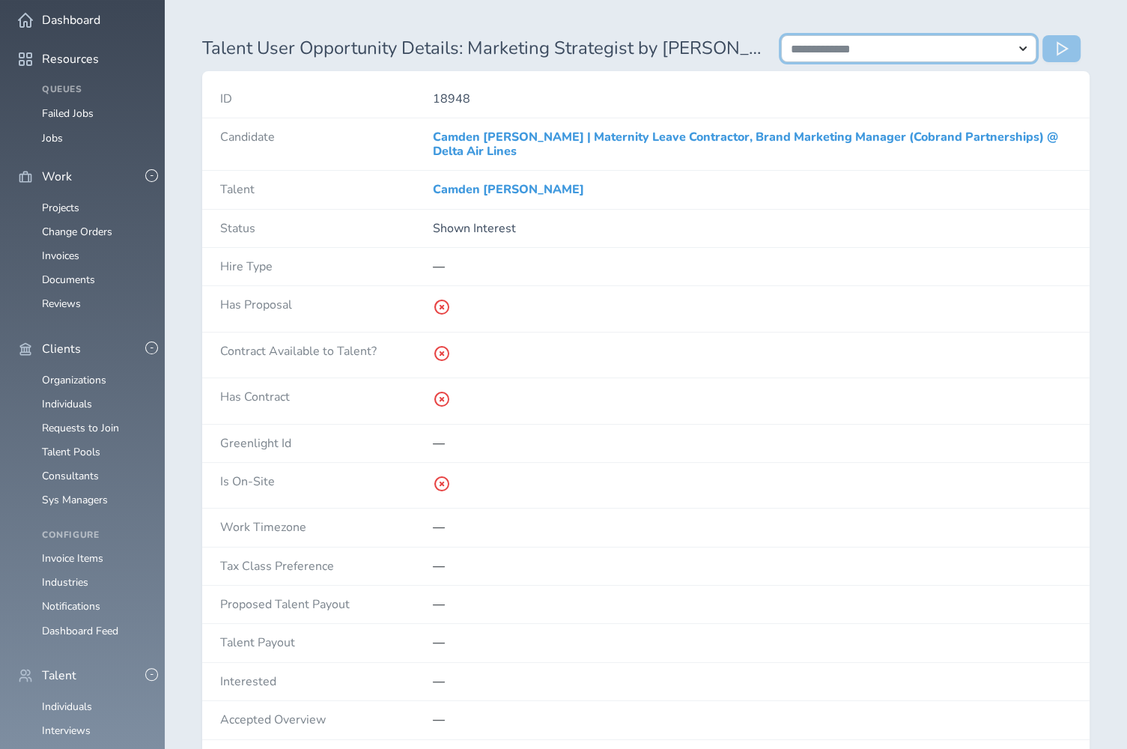
click at [873, 43] on select "**********" at bounding box center [908, 48] width 255 height 27
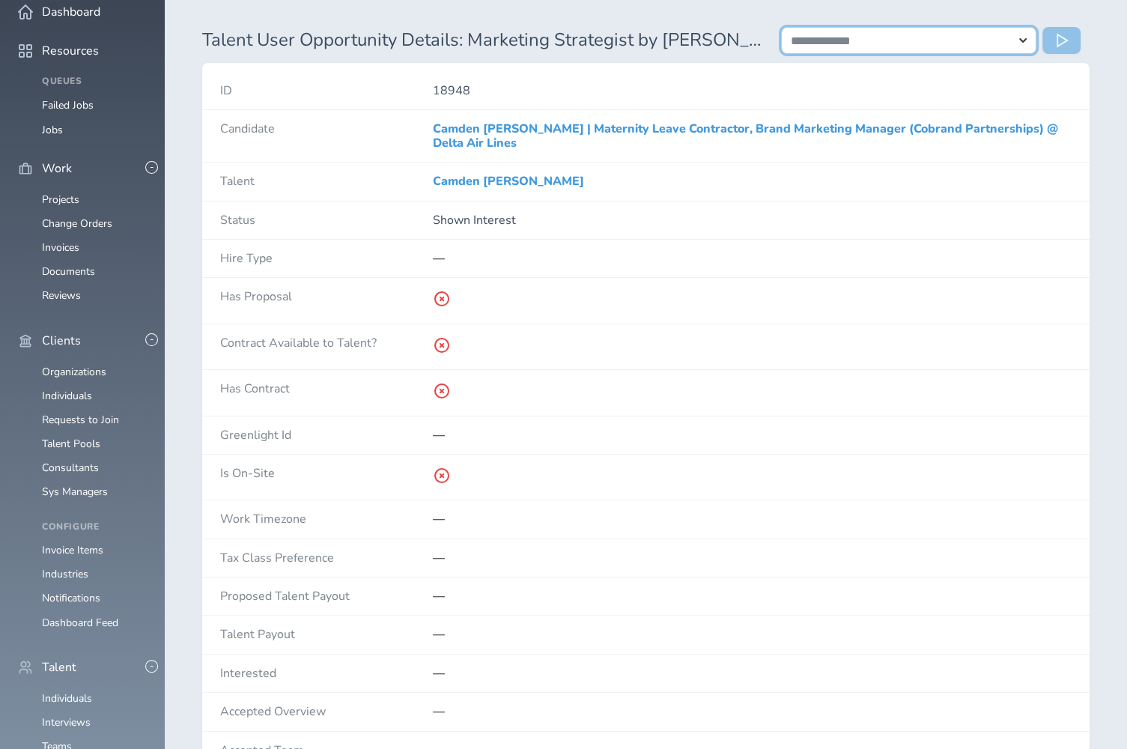
scroll to position [63, 0]
